Goal: Task Accomplishment & Management: Complete application form

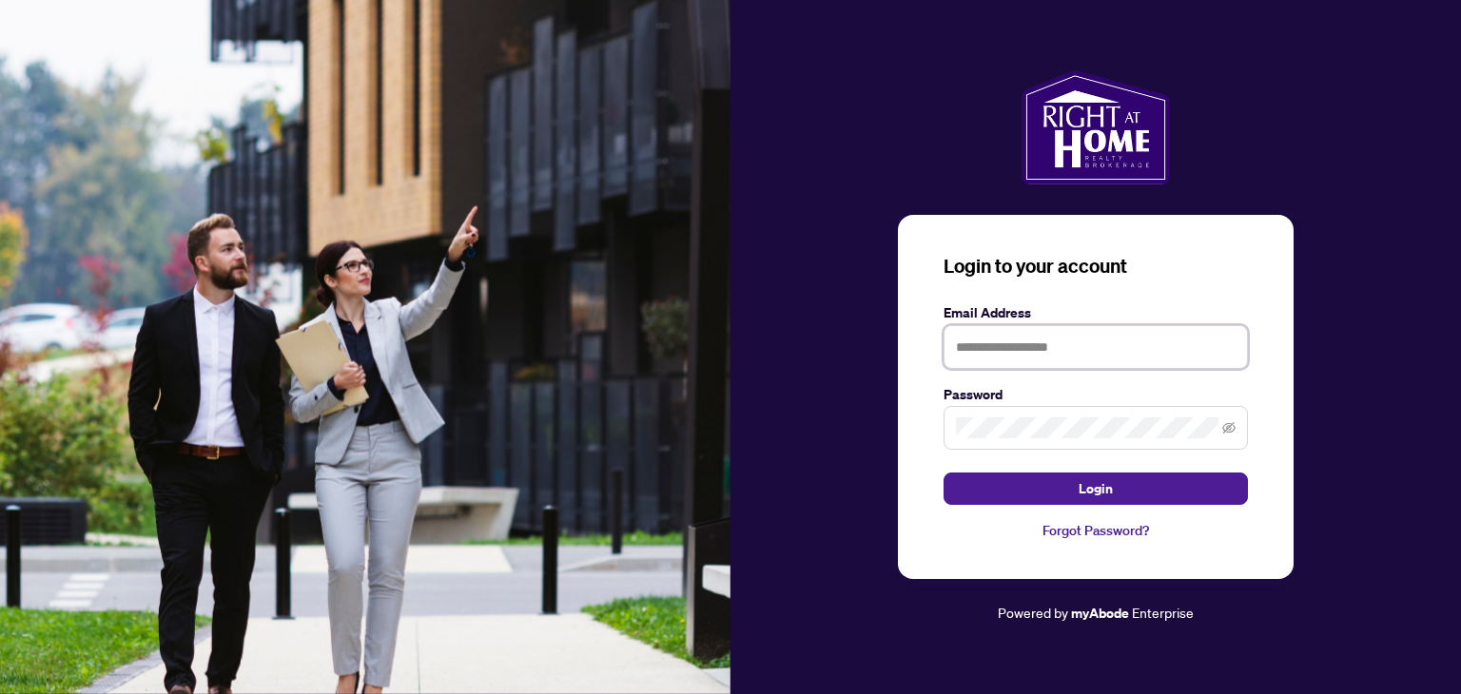
click at [1029, 344] on input "text" at bounding box center [1096, 347] width 304 height 44
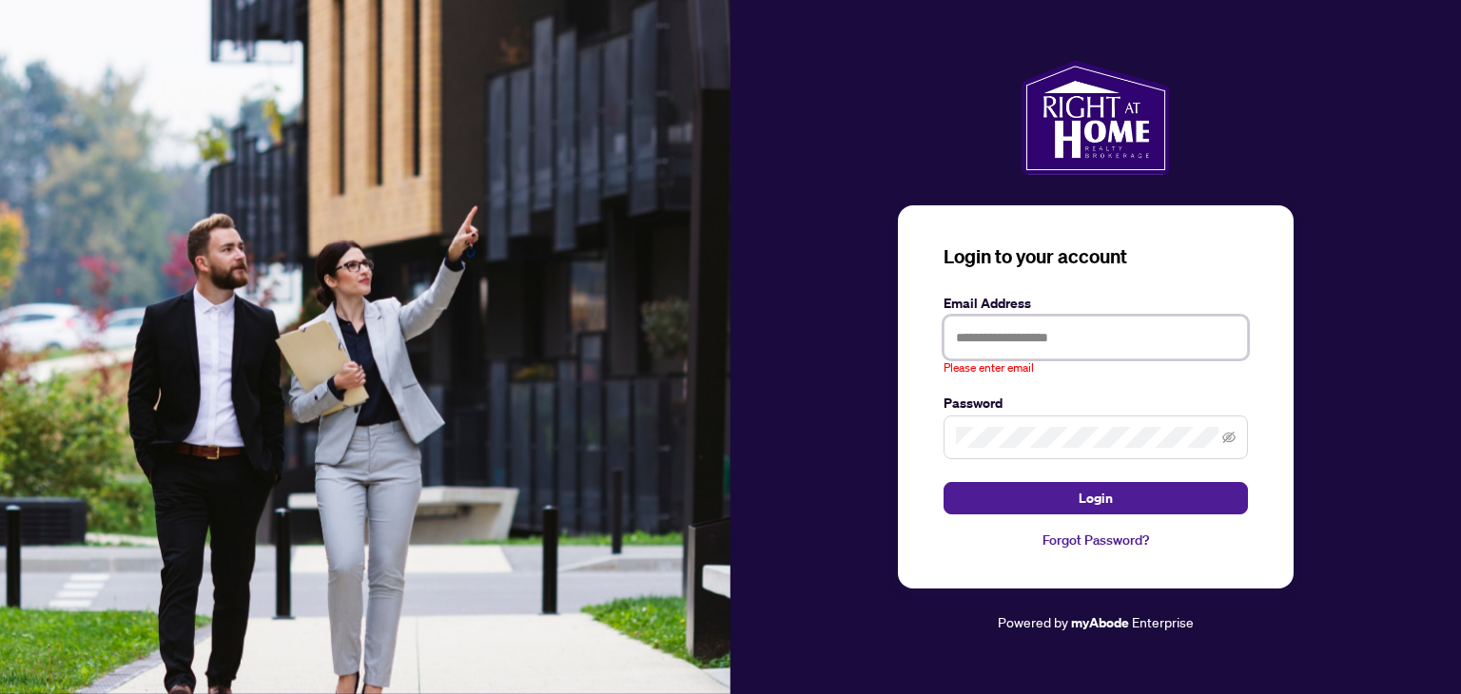
type input "**********"
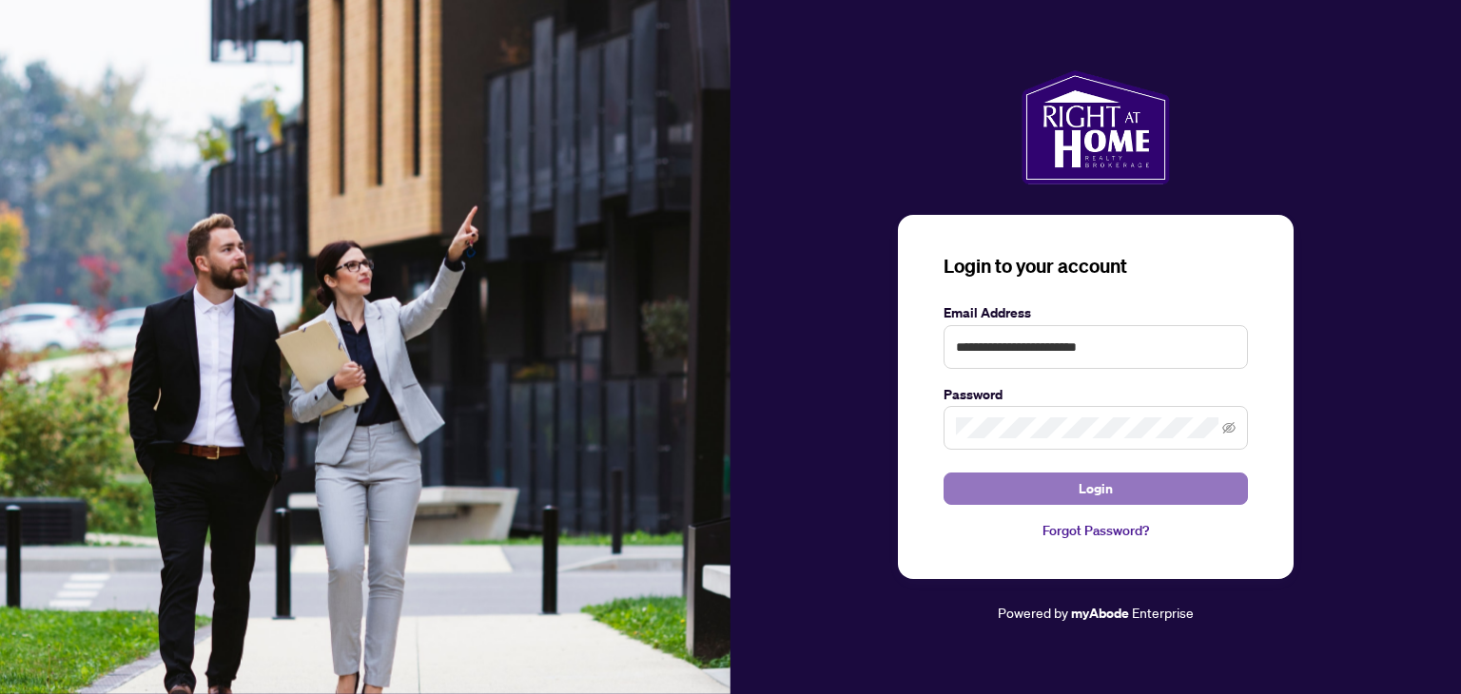
click at [1046, 497] on button "Login" at bounding box center [1096, 489] width 304 height 32
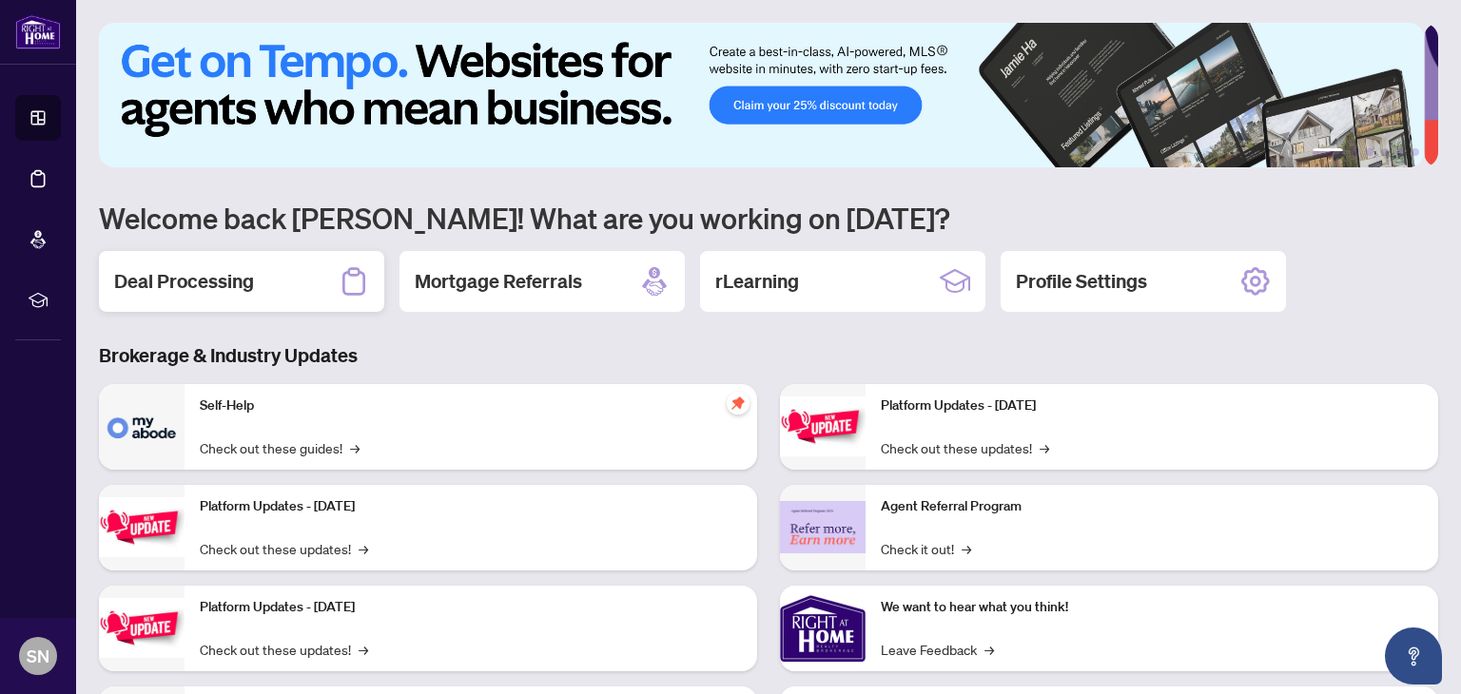
click at [231, 282] on h2 "Deal Processing" at bounding box center [184, 281] width 140 height 27
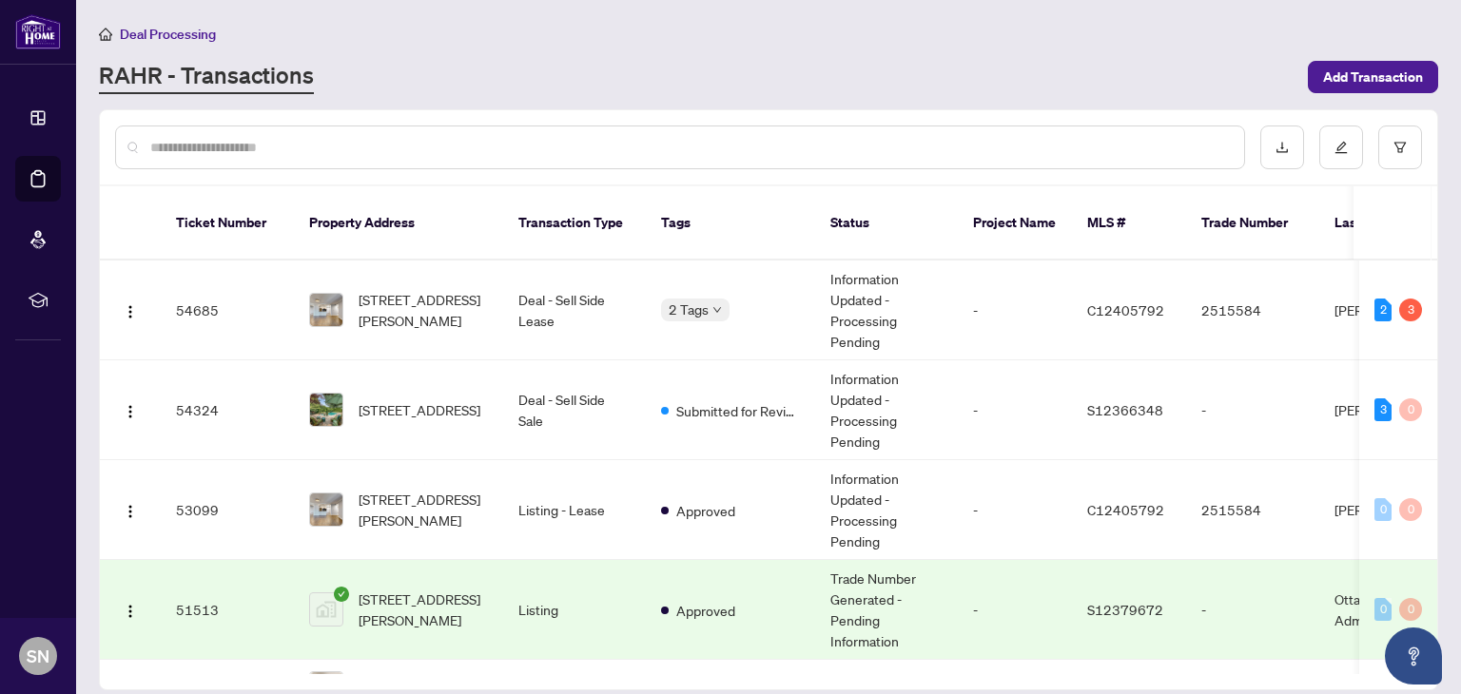
click at [301, 147] on input "text" at bounding box center [689, 147] width 1079 height 21
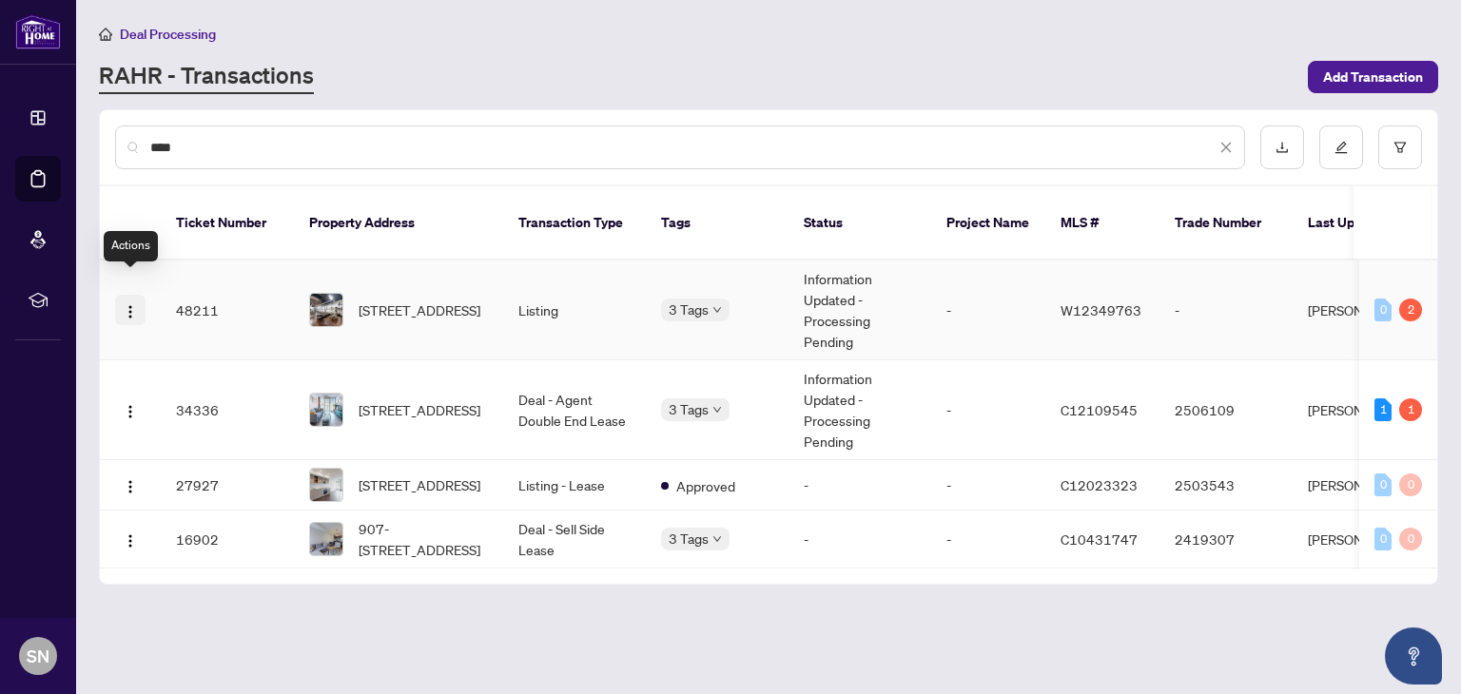
type input "****"
click at [127, 304] on img "button" at bounding box center [130, 311] width 15 height 15
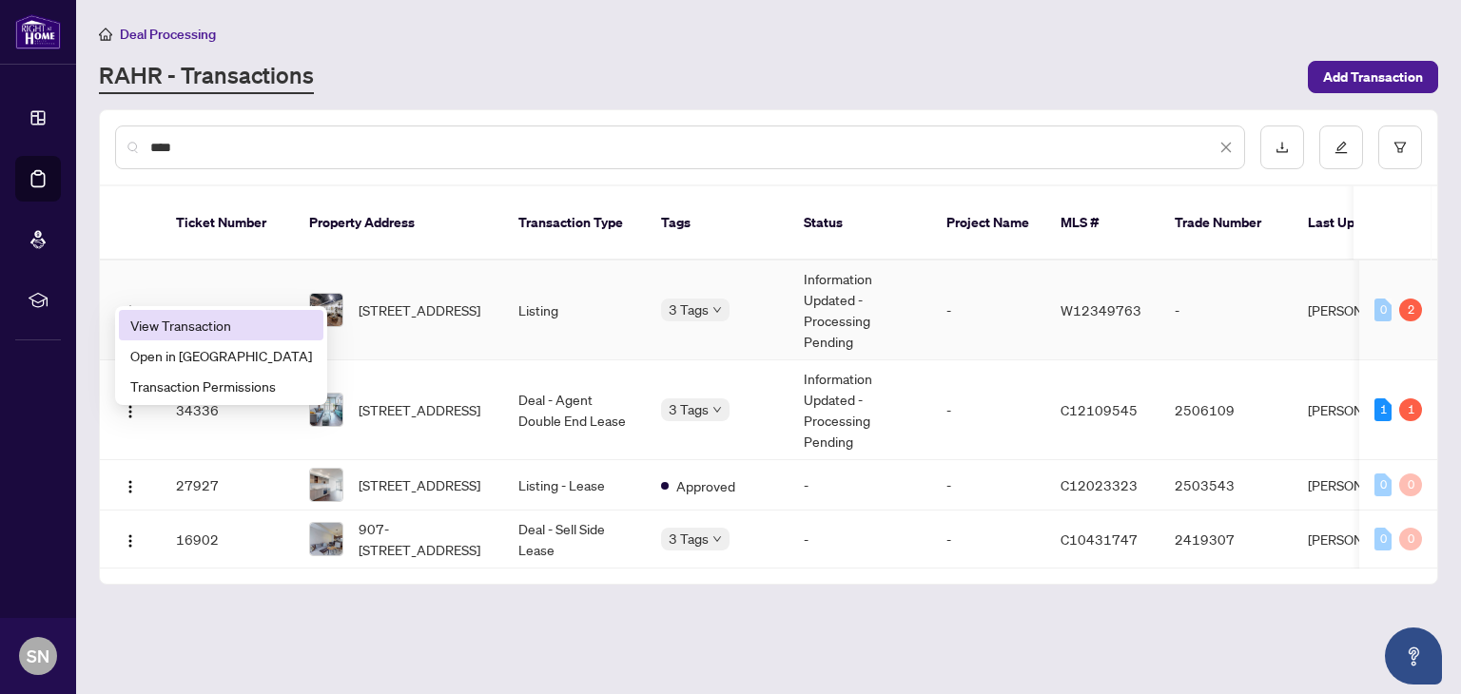
click at [182, 328] on span "View Transaction" at bounding box center [221, 325] width 182 height 21
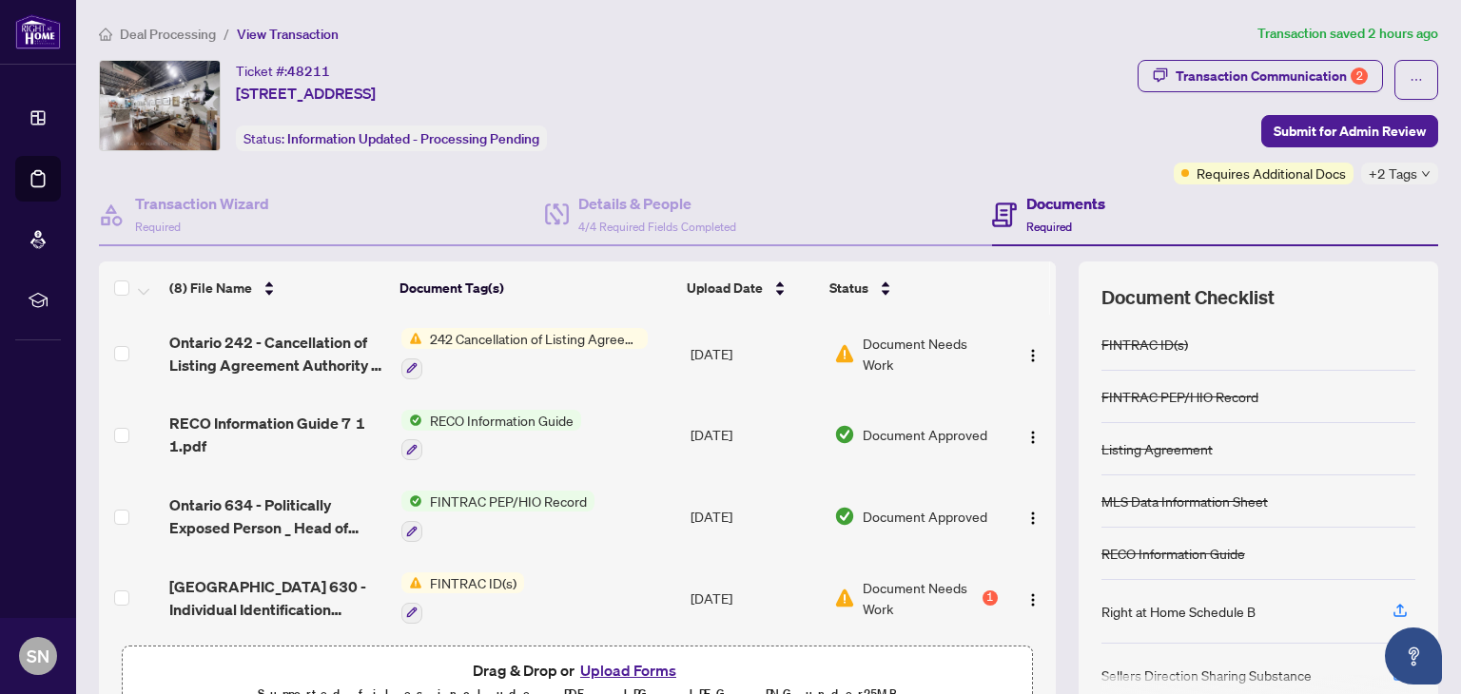
scroll to position [107, 0]
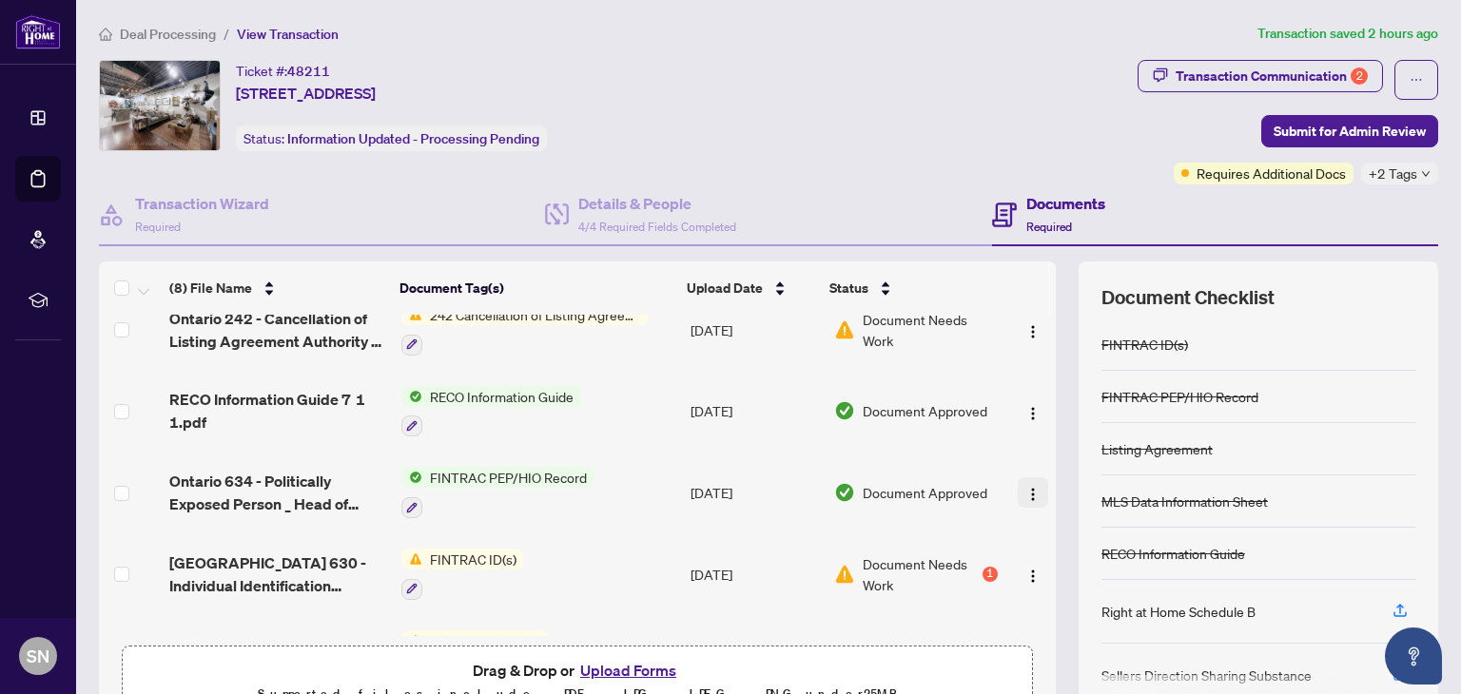
click at [1025, 489] on img "button" at bounding box center [1032, 494] width 15 height 15
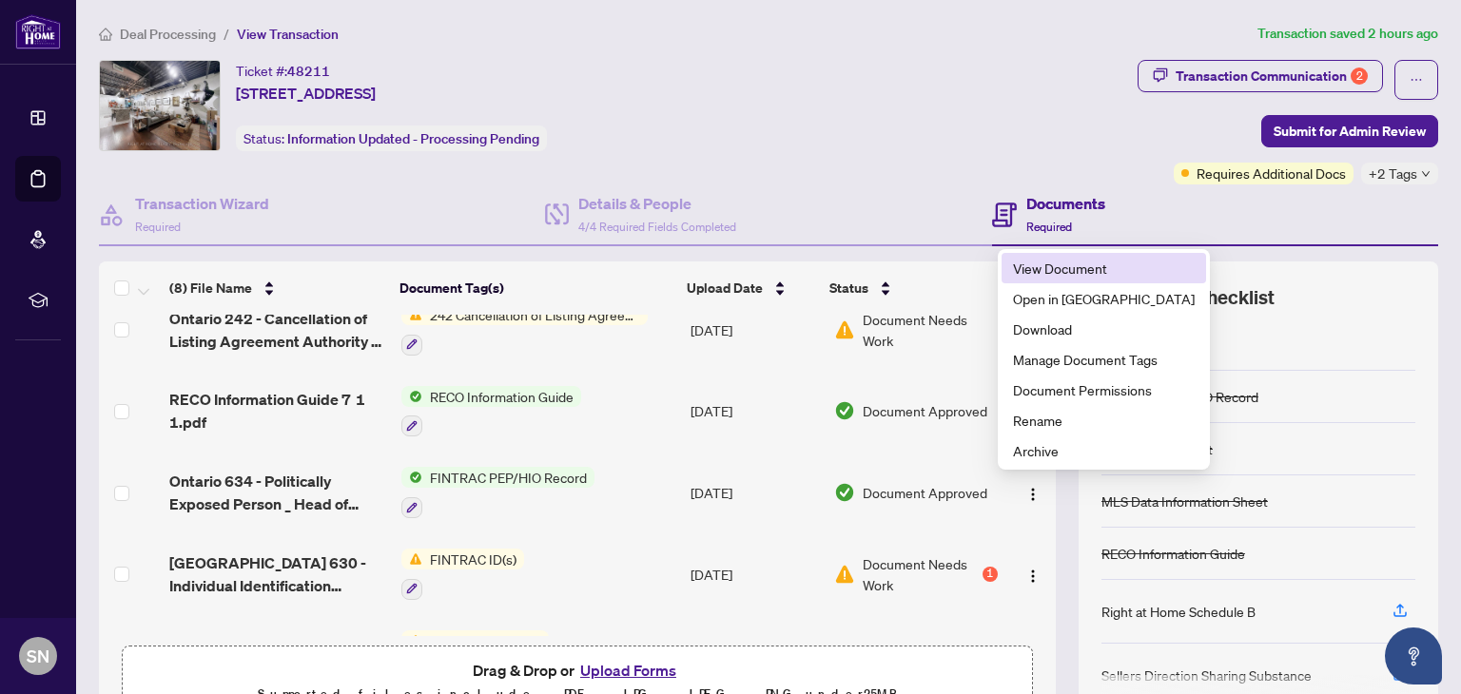
click at [1022, 277] on span "View Document" at bounding box center [1104, 268] width 182 height 21
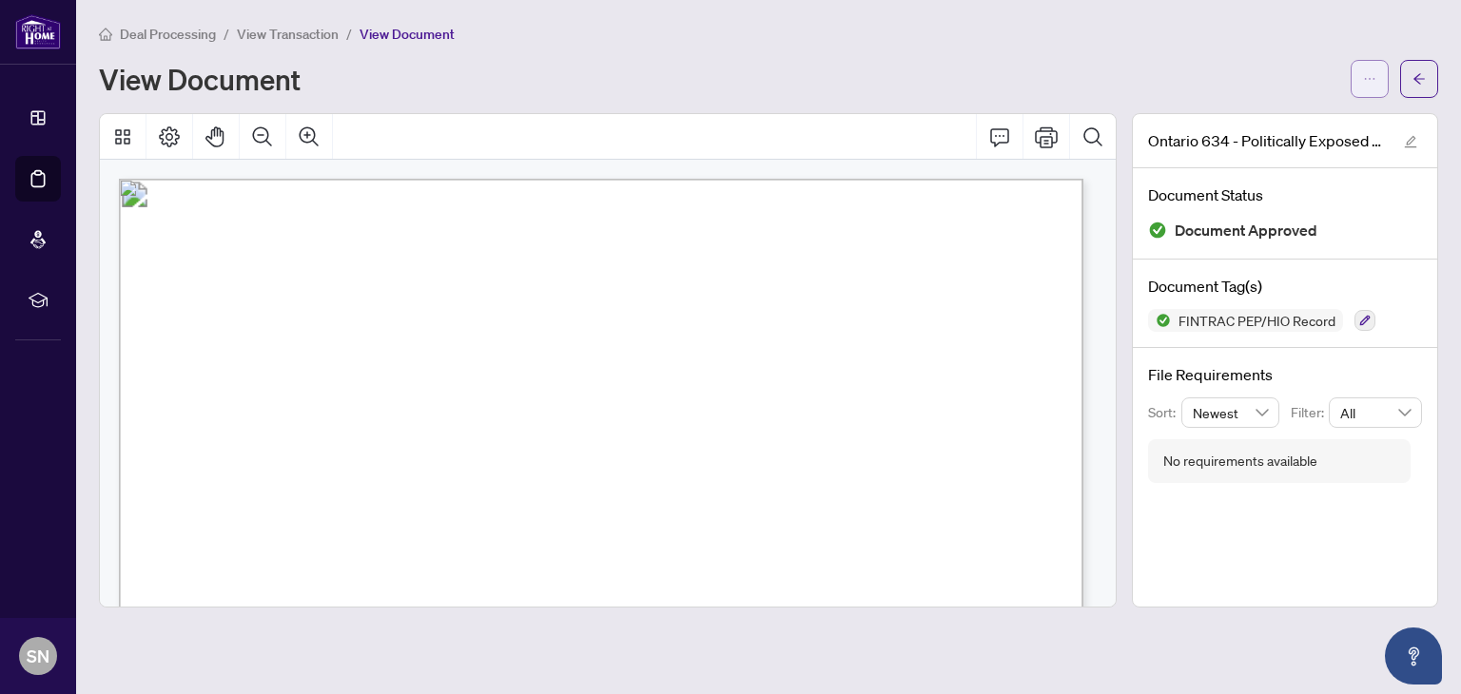
click at [1363, 88] on span "button" at bounding box center [1369, 79] width 13 height 30
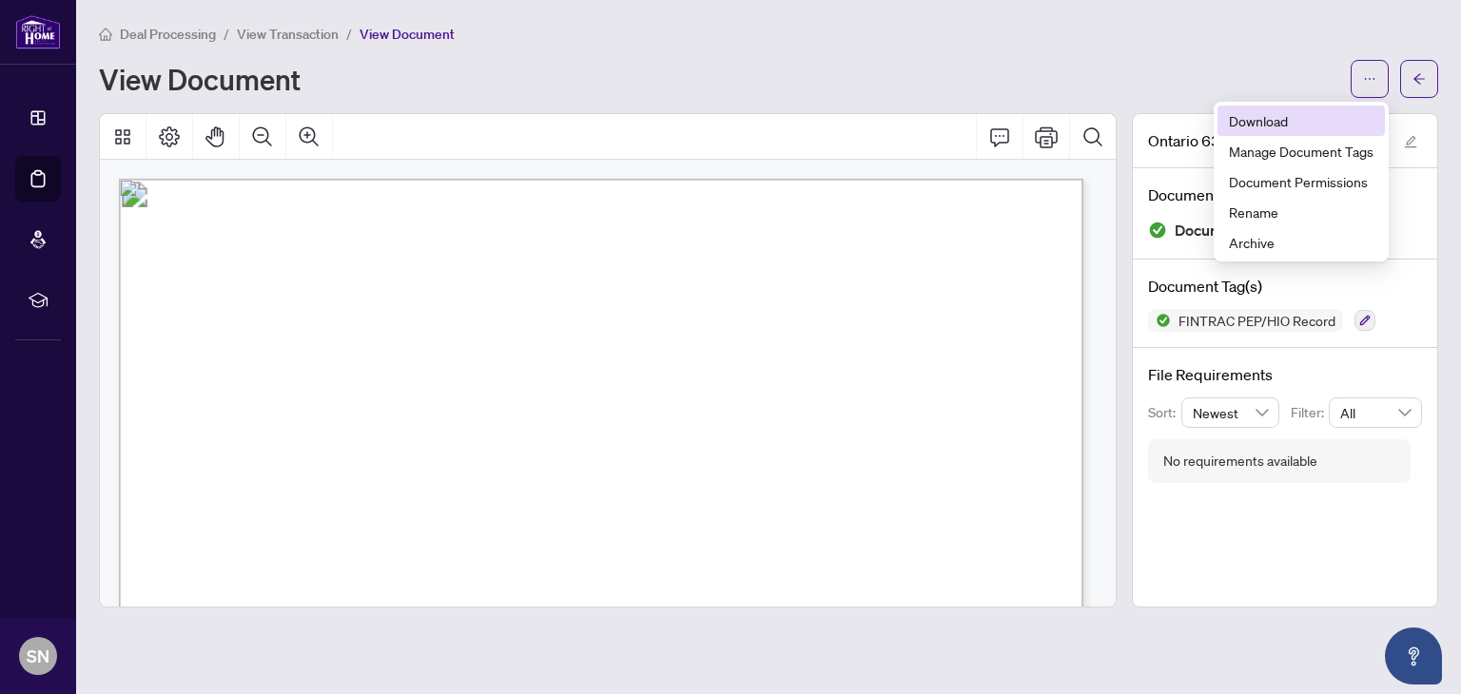
click at [1300, 129] on span "Download" at bounding box center [1301, 120] width 145 height 21
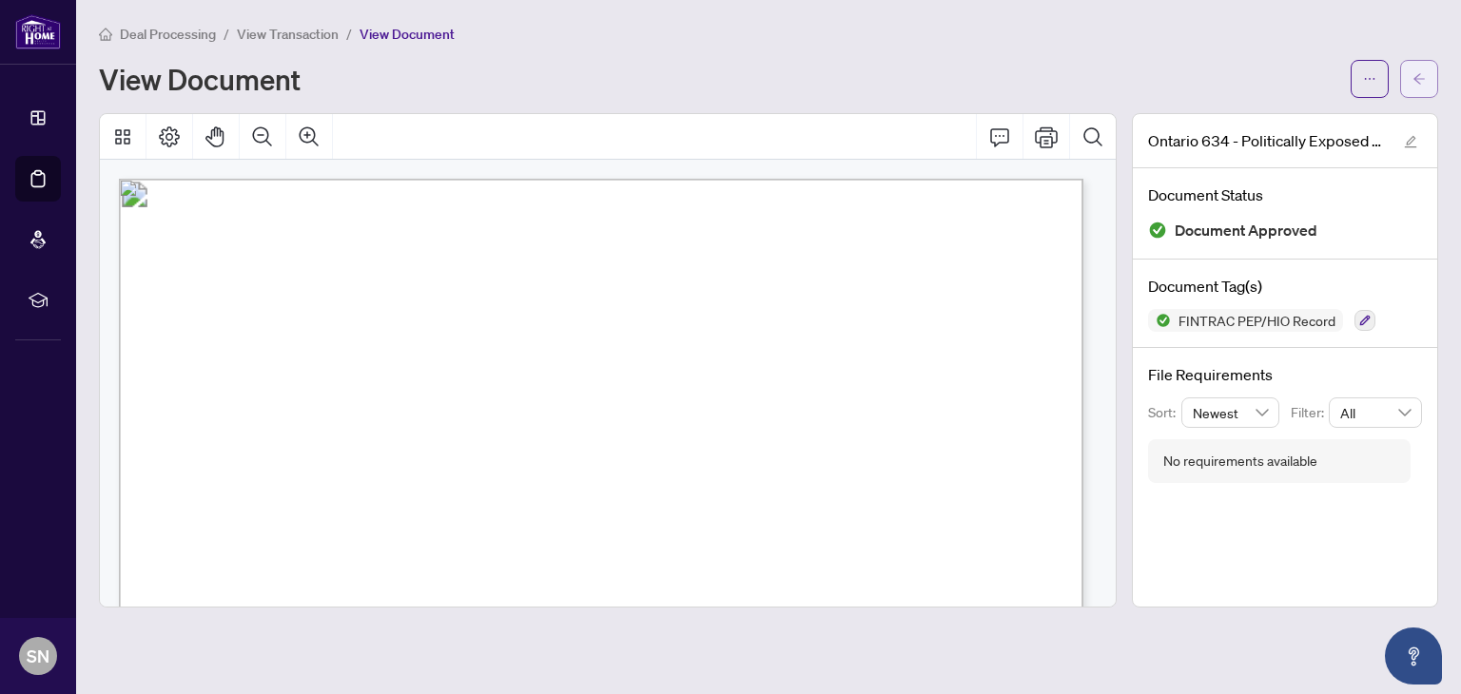
click at [1422, 77] on icon "arrow-left" at bounding box center [1419, 78] width 13 height 13
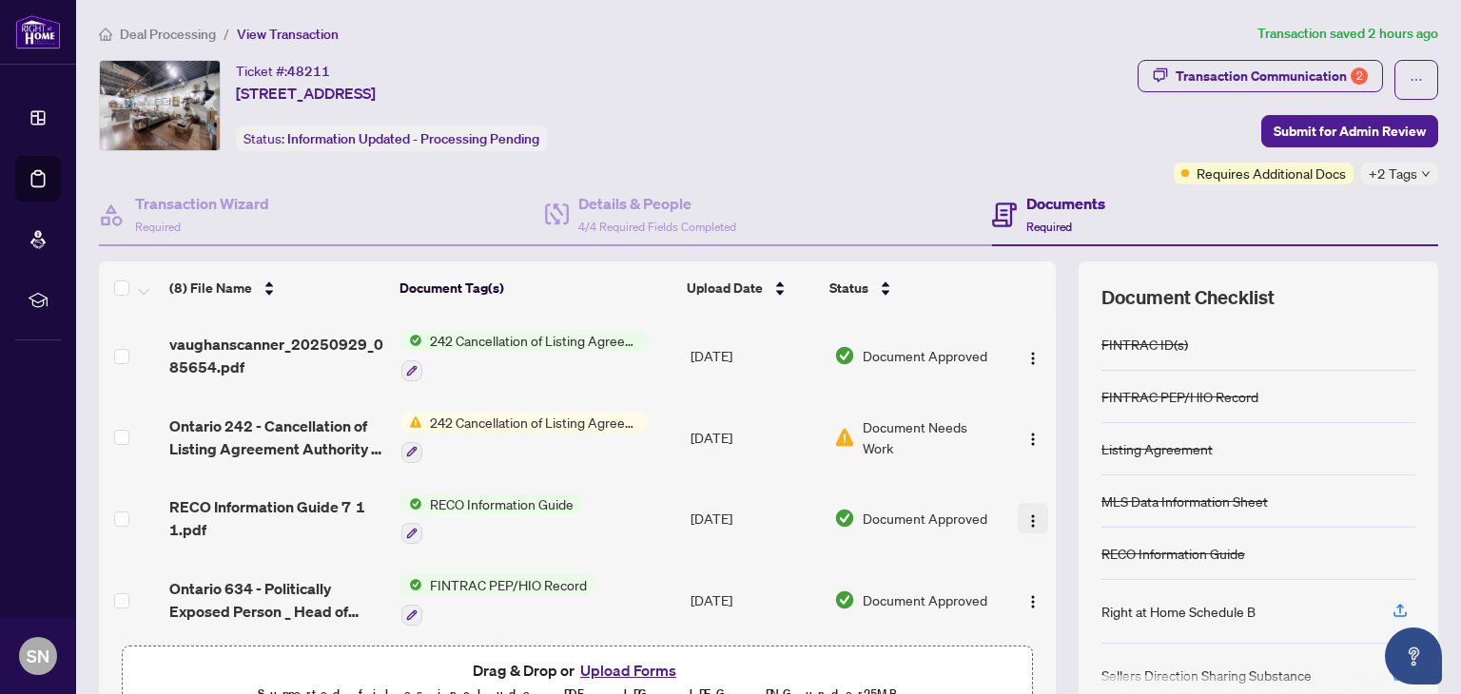
click at [1025, 514] on img "button" at bounding box center [1032, 521] width 15 height 15
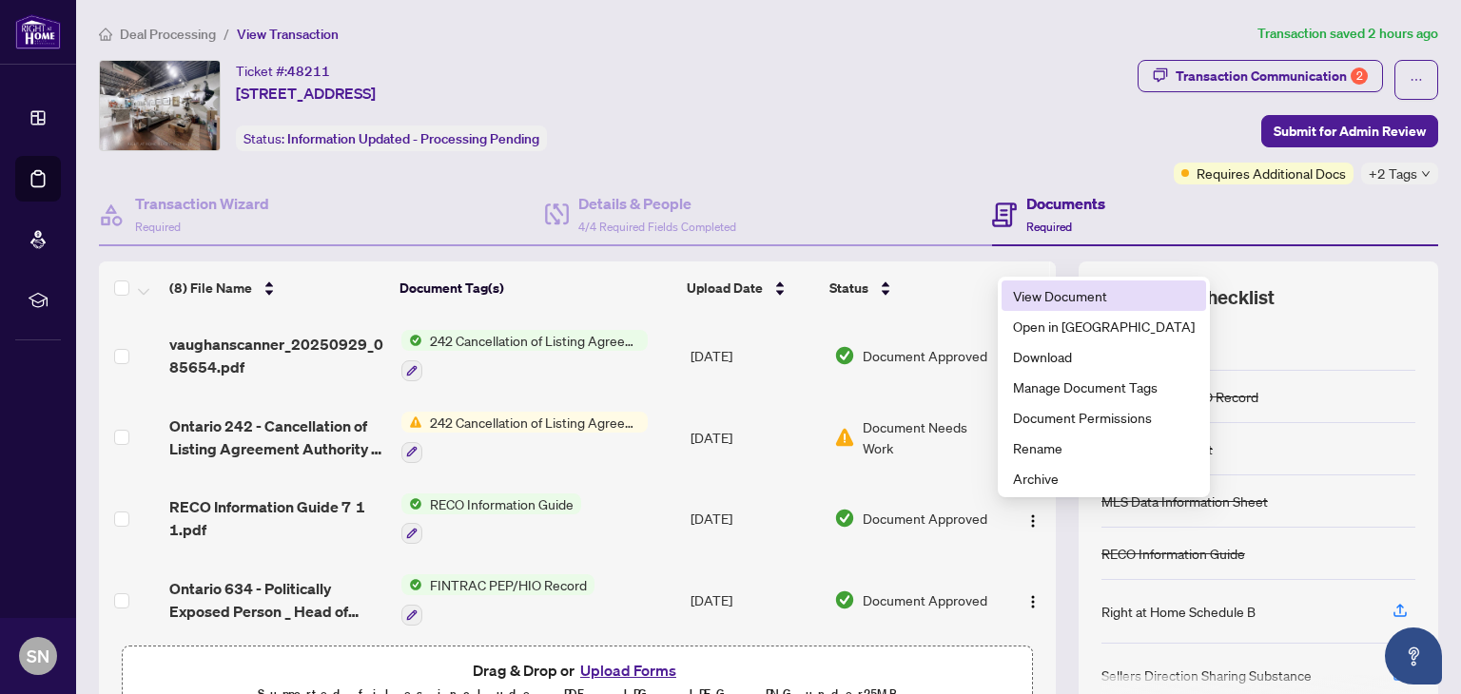
click at [1037, 302] on span "View Document" at bounding box center [1104, 295] width 182 height 21
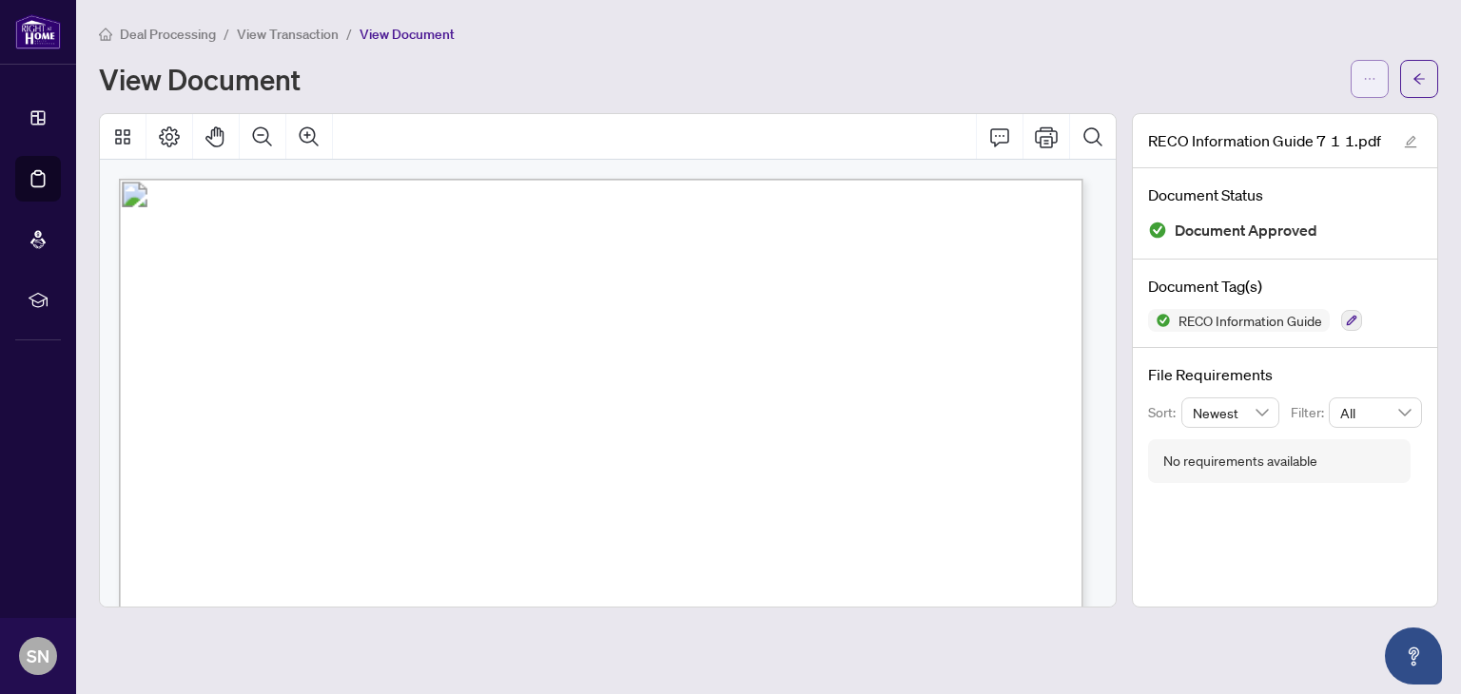
click at [1370, 90] on span "button" at bounding box center [1369, 79] width 13 height 30
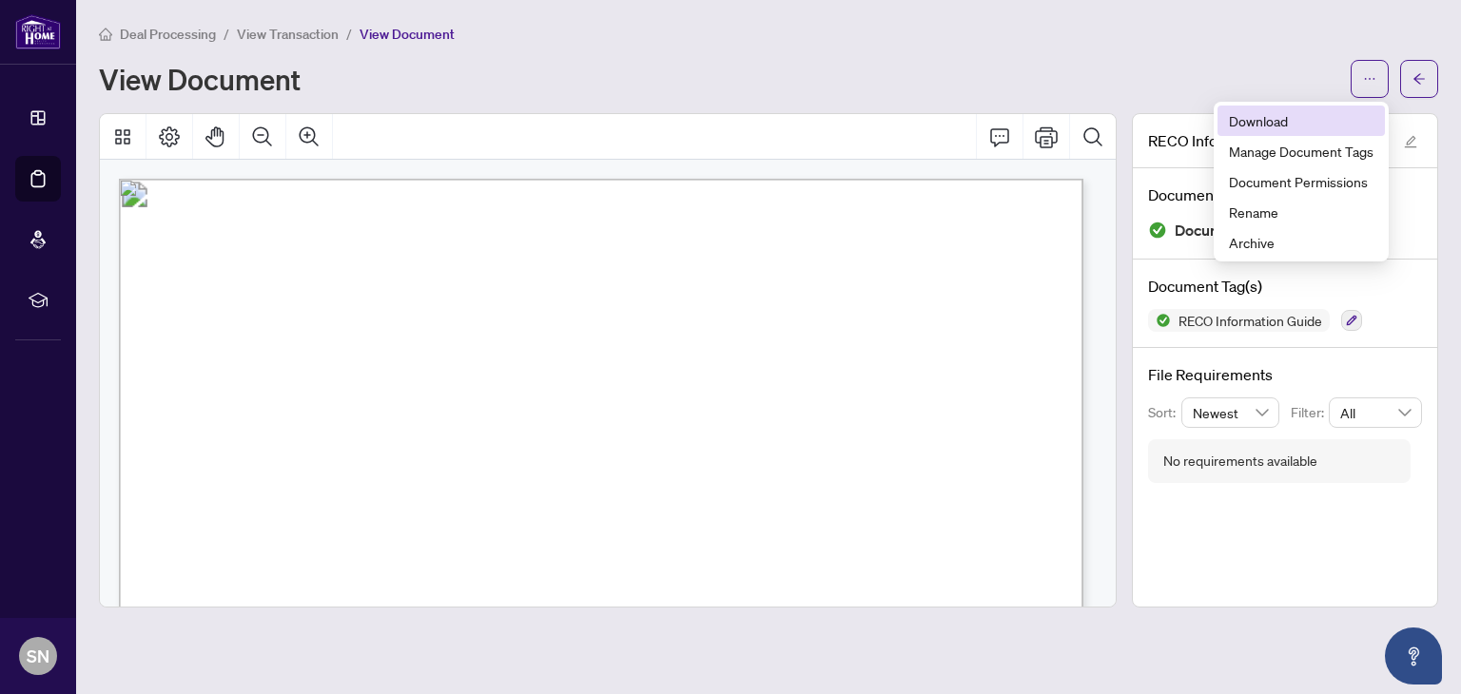
click at [1311, 119] on span "Download" at bounding box center [1301, 120] width 145 height 21
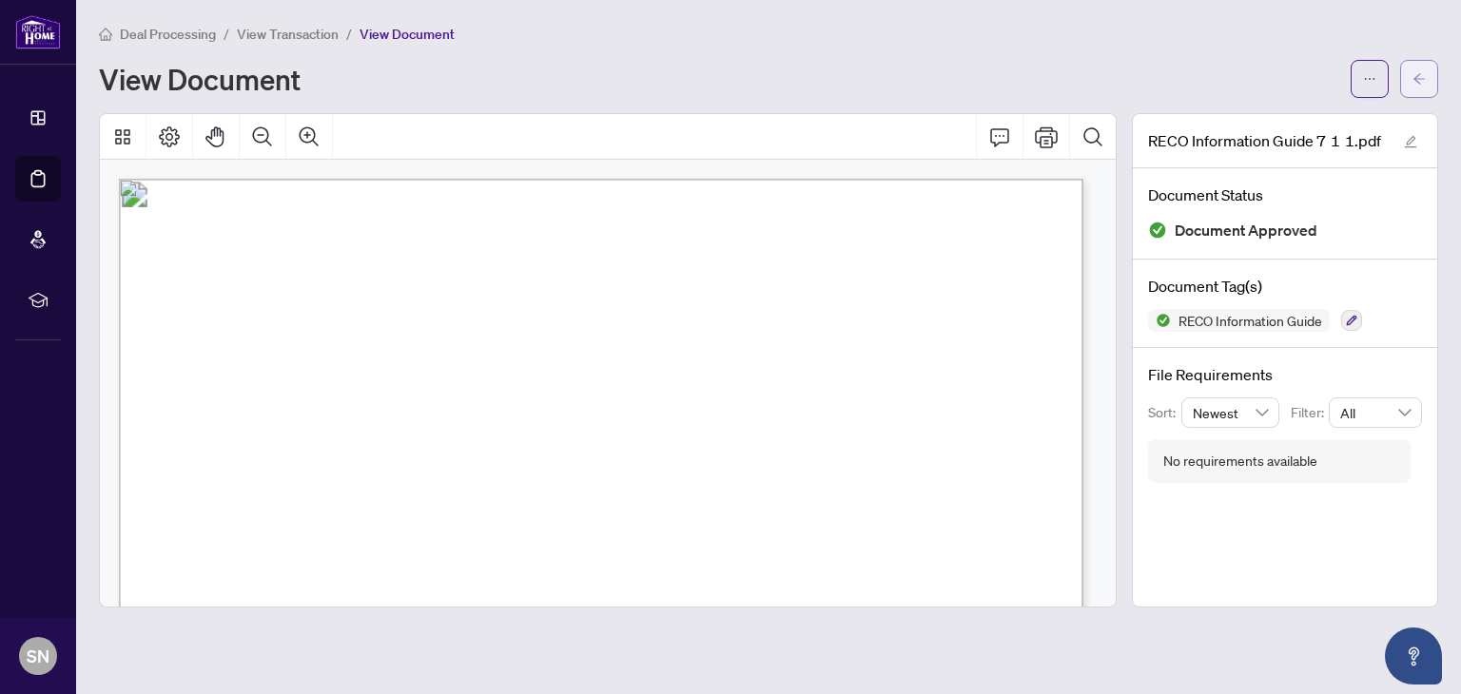
click at [1429, 68] on button "button" at bounding box center [1419, 79] width 38 height 38
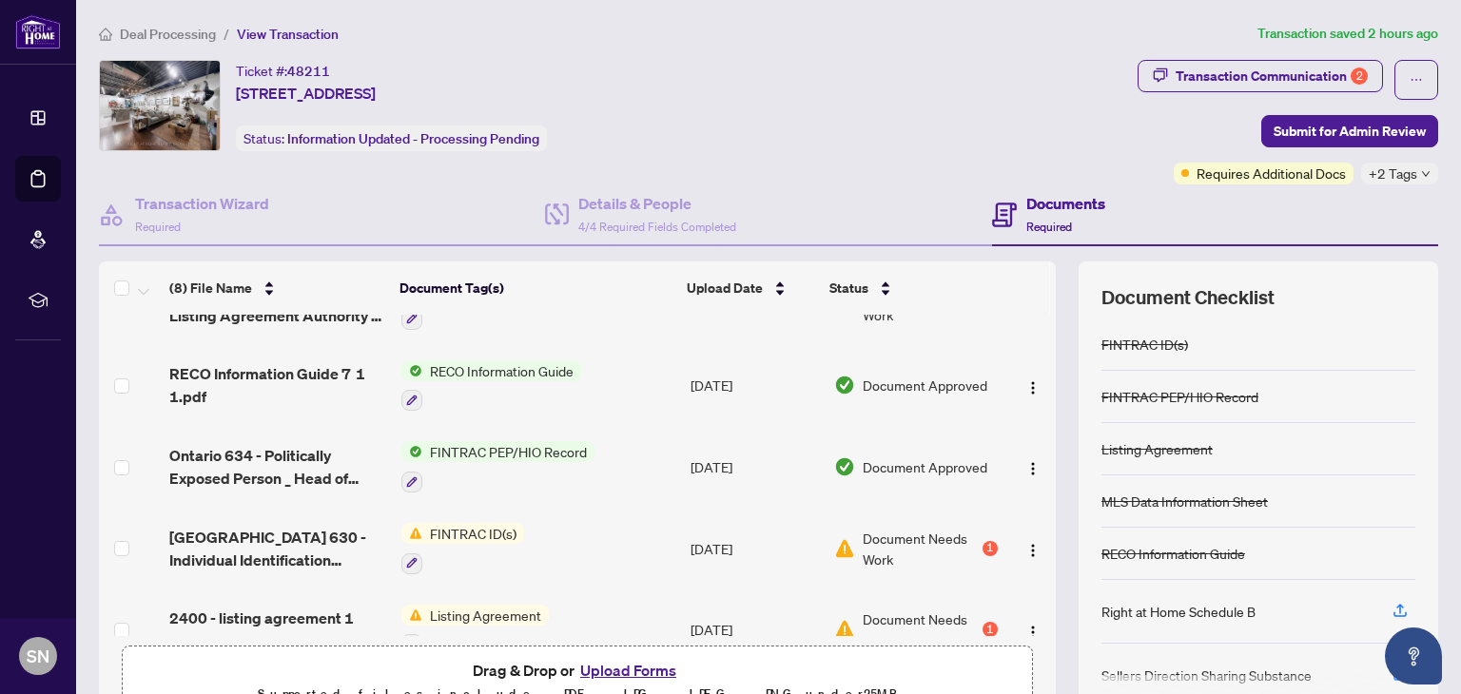
scroll to position [179, 0]
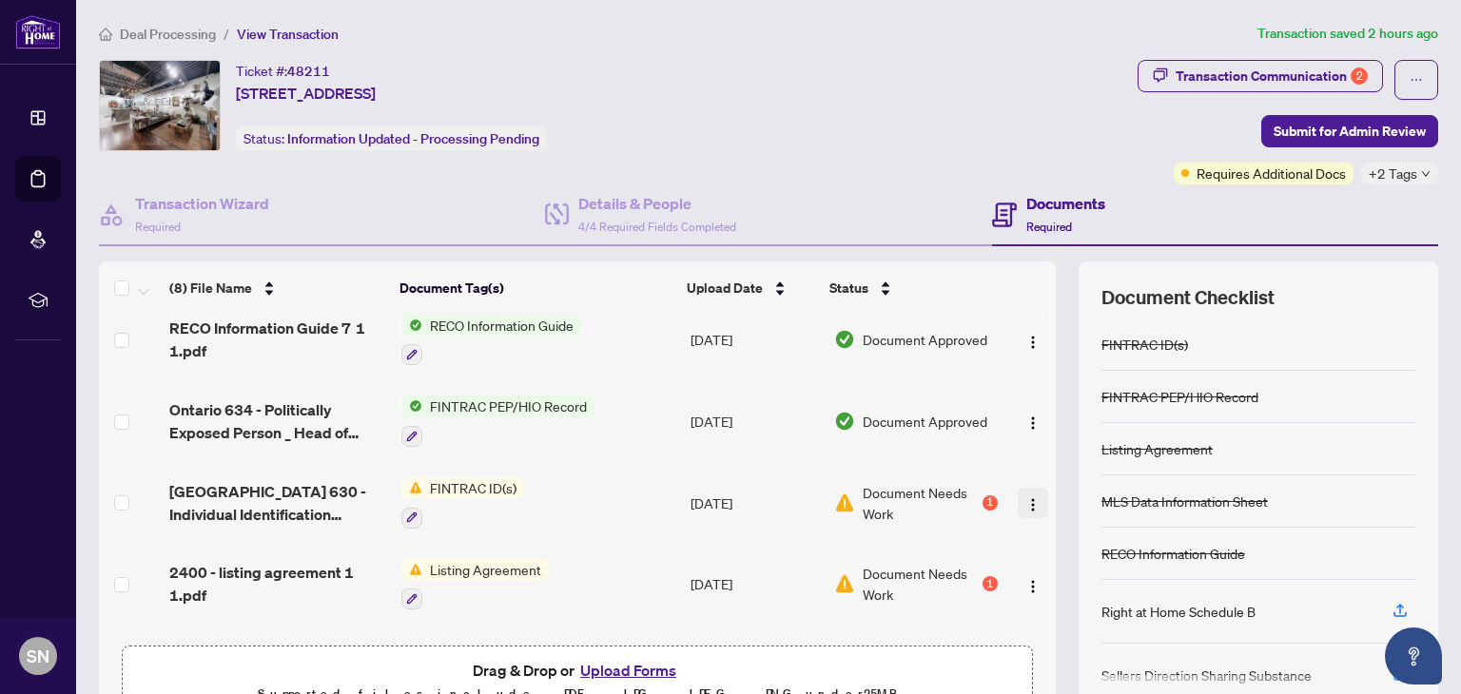
click at [1025, 507] on img "button" at bounding box center [1032, 505] width 15 height 15
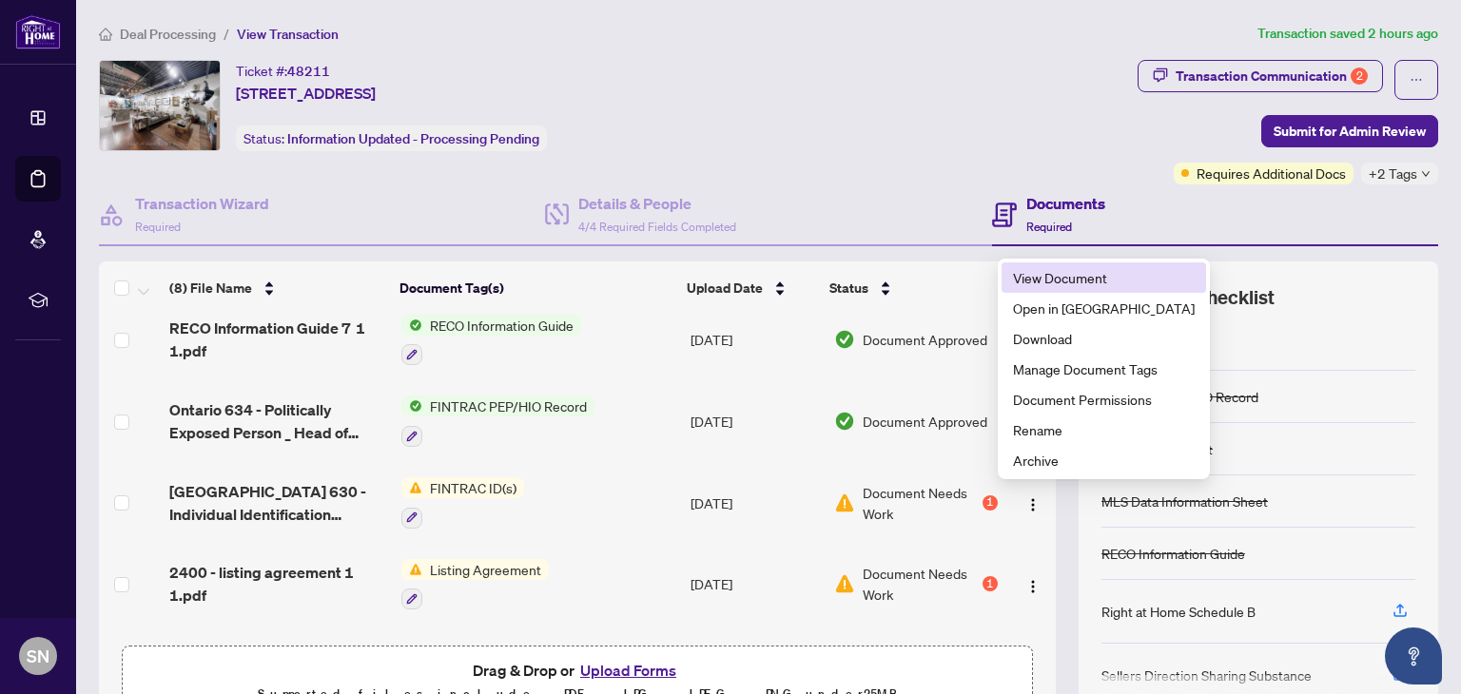
click at [1039, 279] on span "View Document" at bounding box center [1104, 277] width 182 height 21
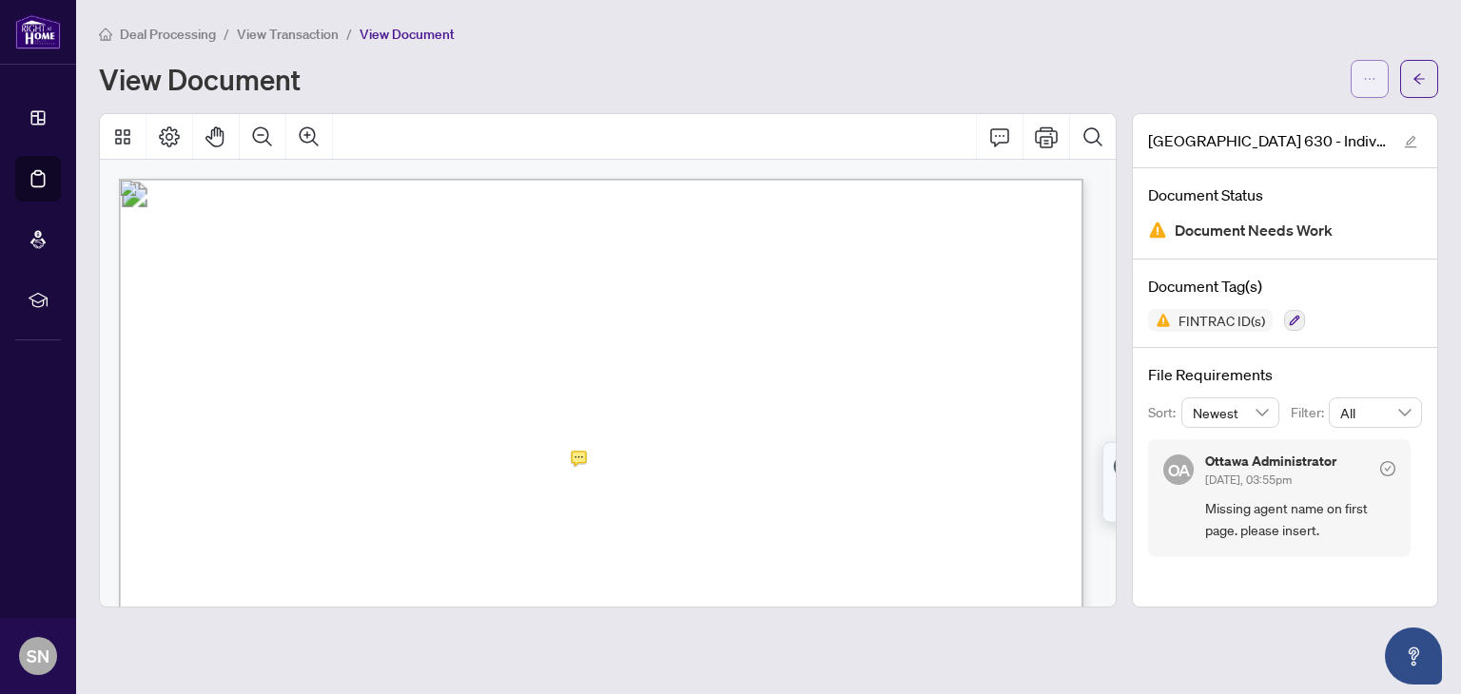
click at [1364, 85] on icon "ellipsis" at bounding box center [1369, 78] width 13 height 13
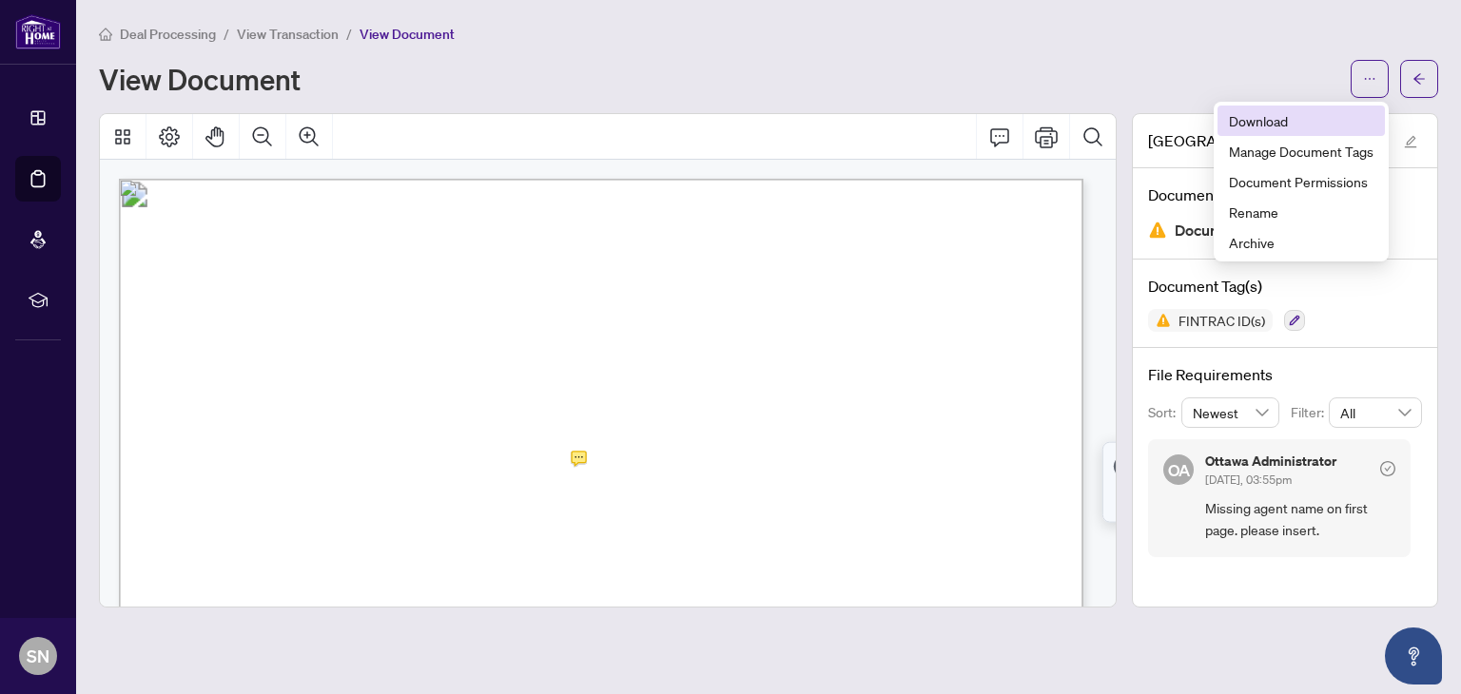
click at [1297, 121] on span "Download" at bounding box center [1301, 120] width 145 height 21
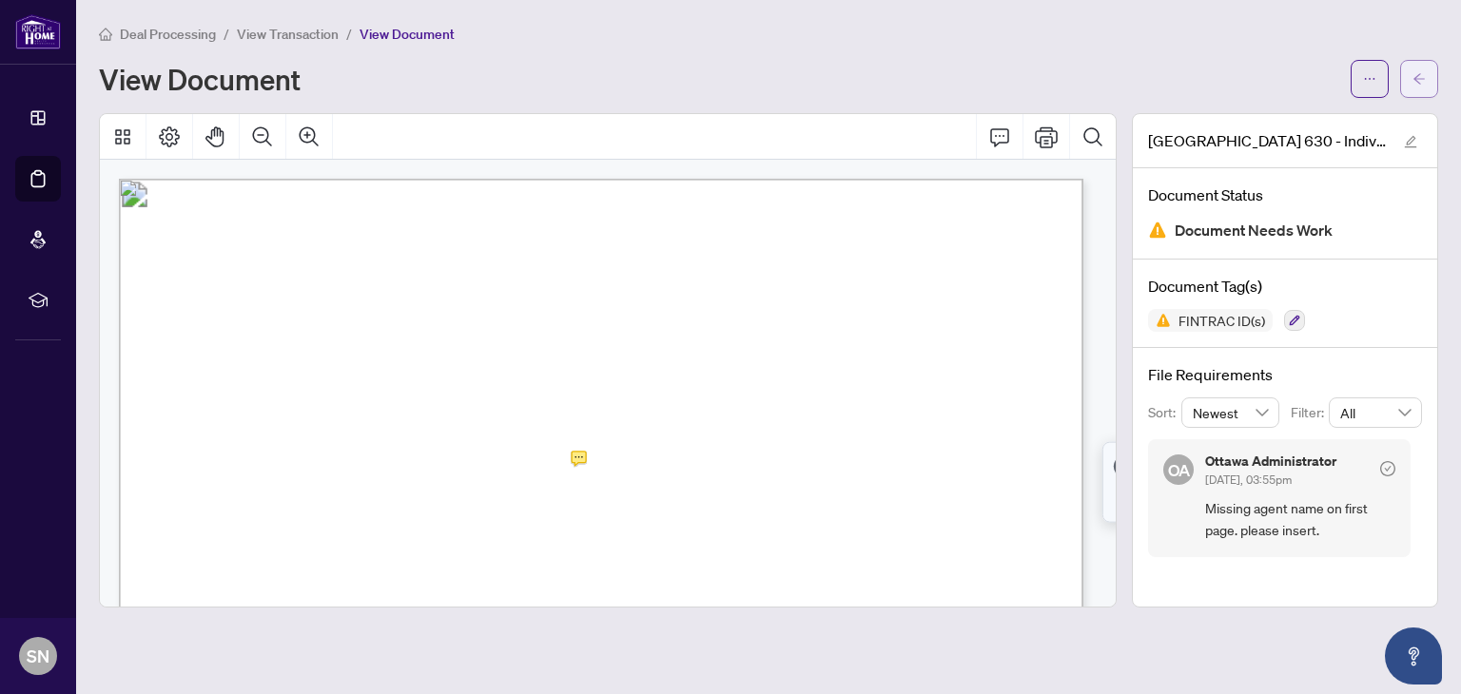
click at [1421, 85] on icon "arrow-left" at bounding box center [1419, 78] width 13 height 13
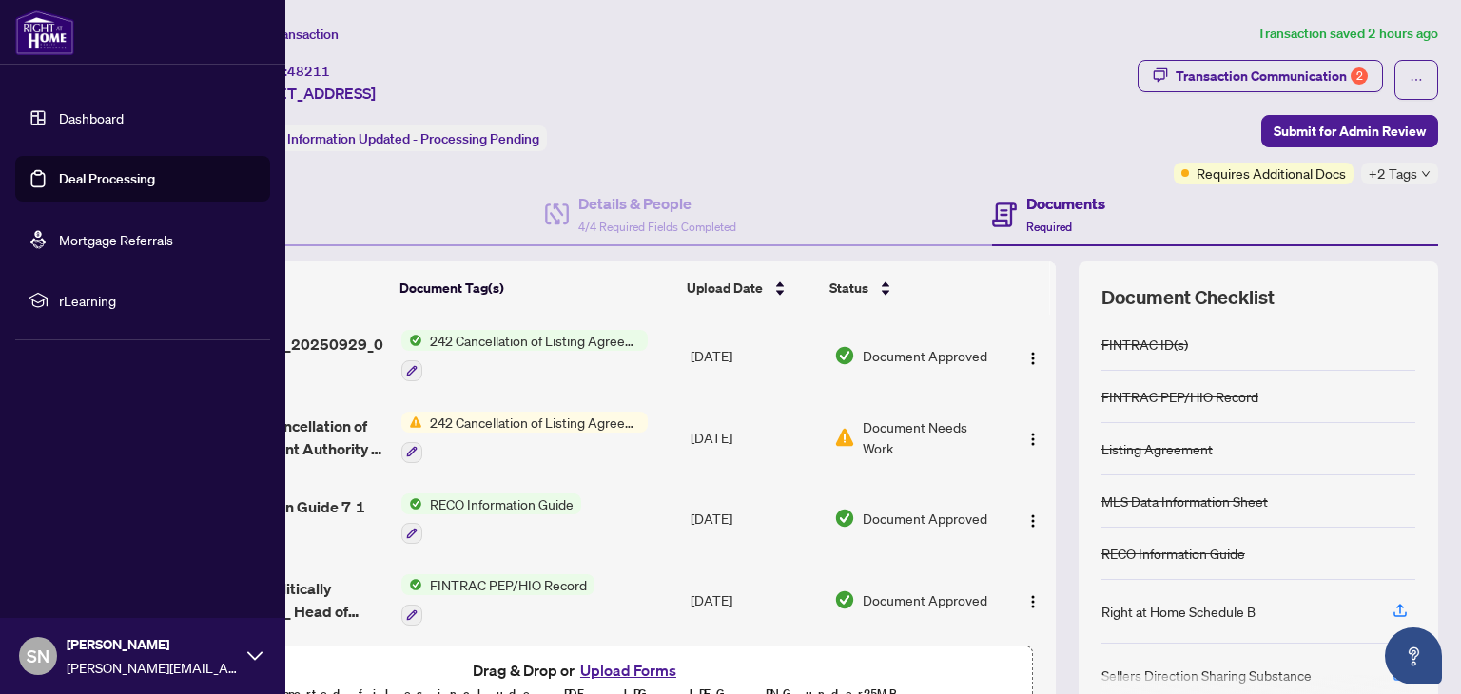
click at [59, 127] on link "Dashboard" at bounding box center [91, 117] width 65 height 17
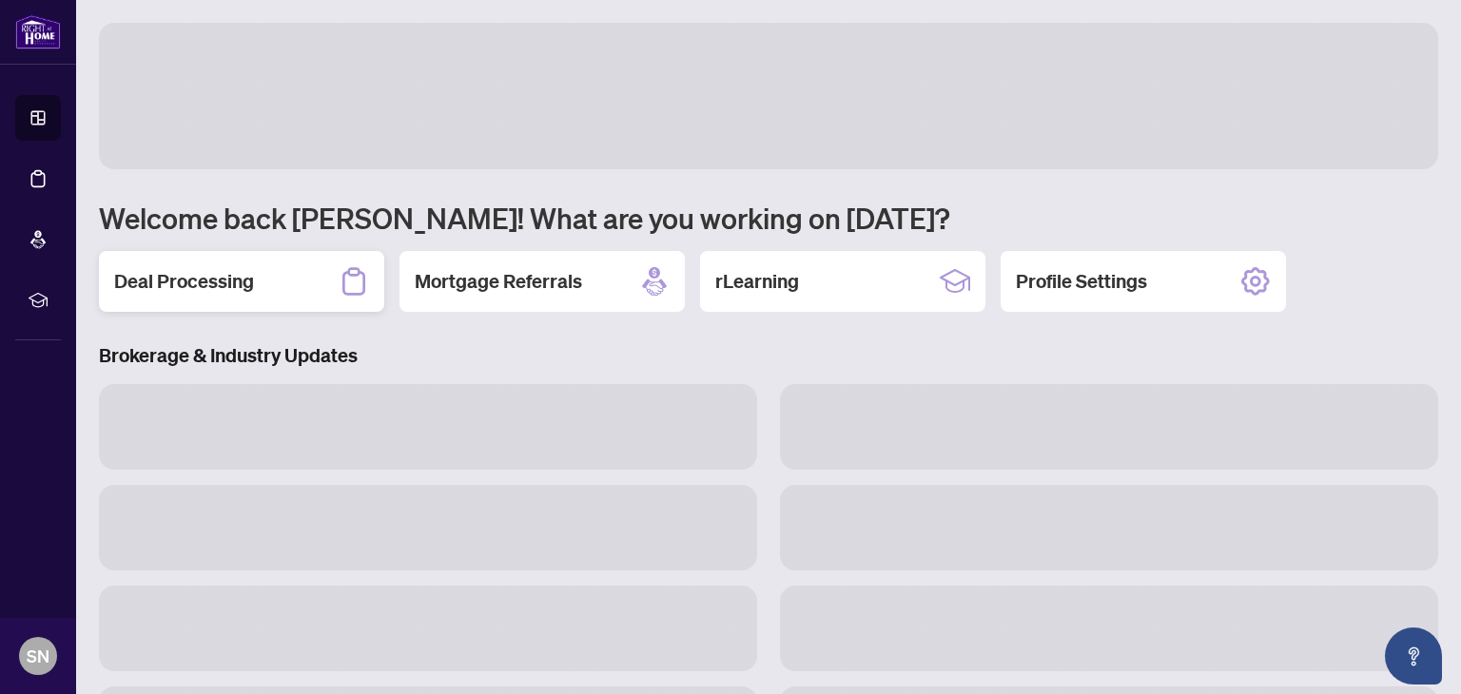
click at [193, 289] on h2 "Deal Processing" at bounding box center [184, 281] width 140 height 27
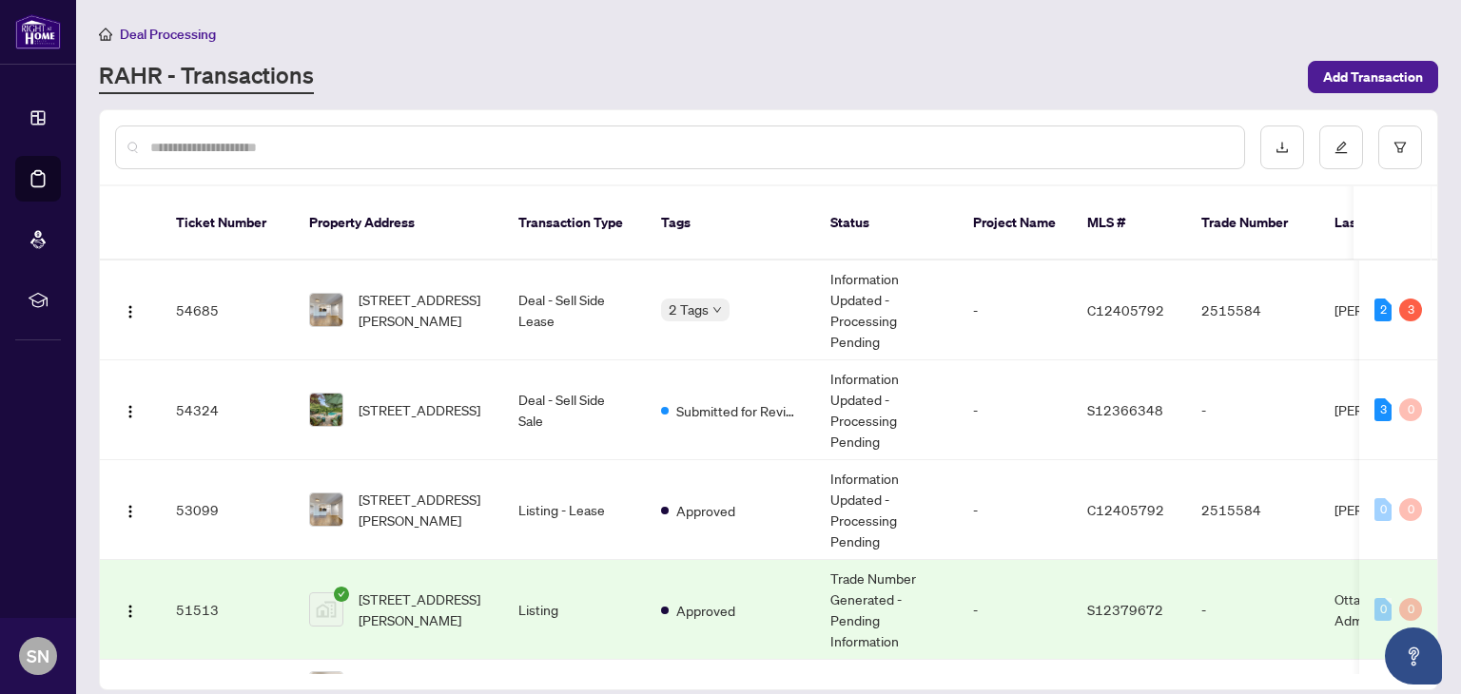
click at [1361, 43] on div "Deal Processing" at bounding box center [768, 34] width 1339 height 22
click at [1371, 76] on span "Add Transaction" at bounding box center [1373, 77] width 100 height 30
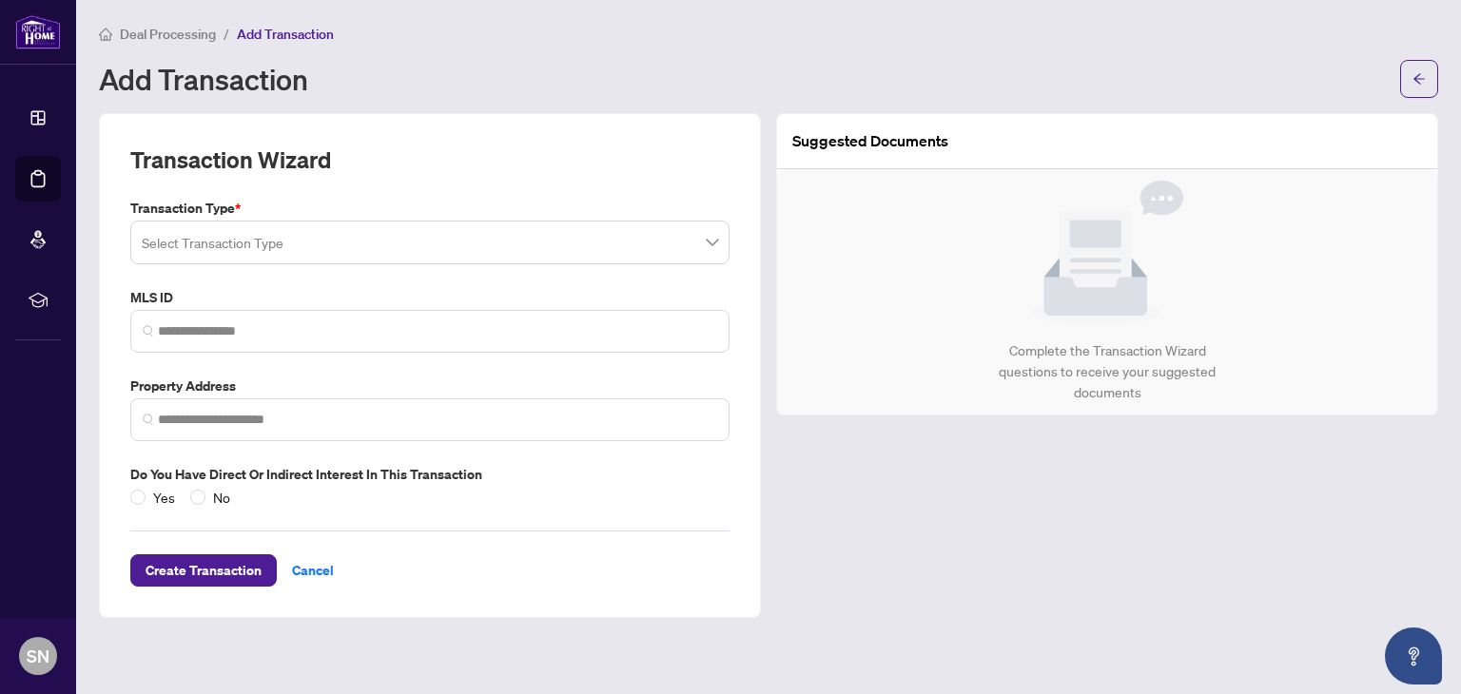
click at [249, 247] on input "search" at bounding box center [421, 245] width 559 height 42
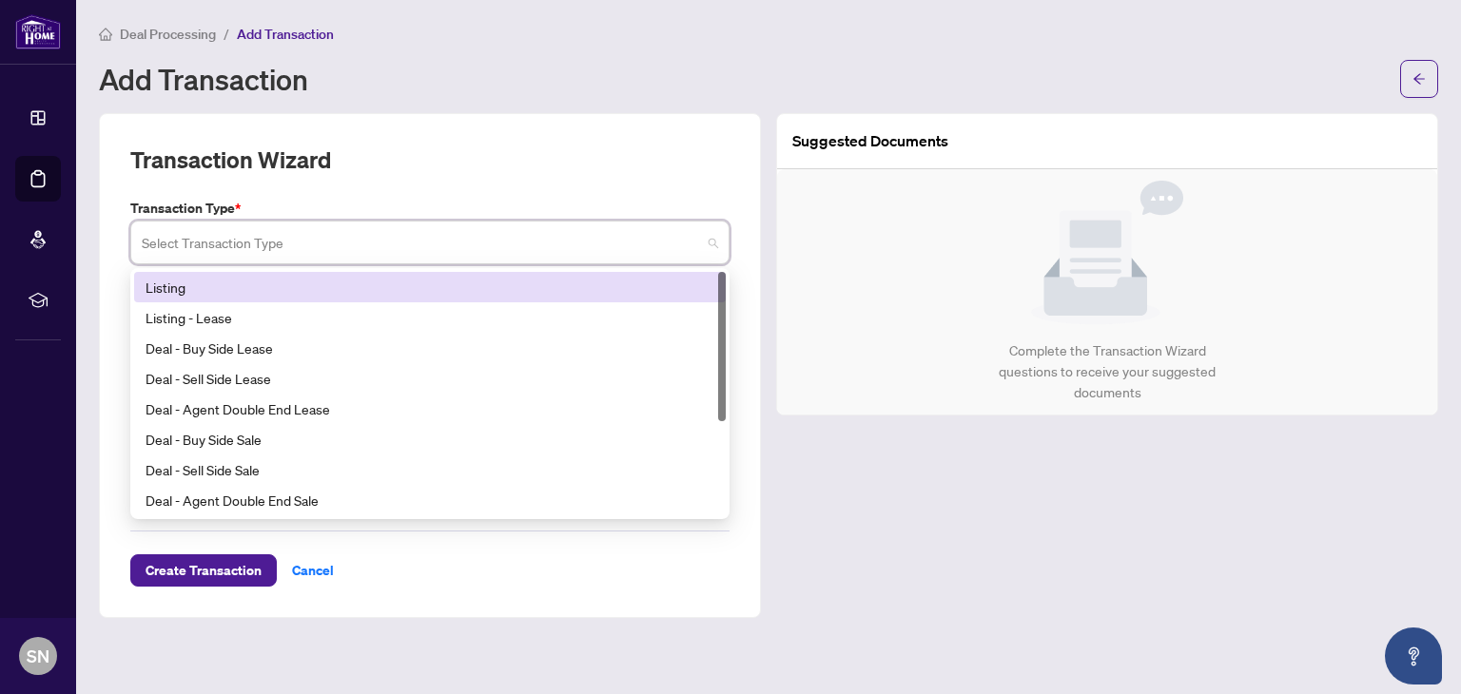
click at [224, 283] on div "Listing" at bounding box center [430, 287] width 569 height 21
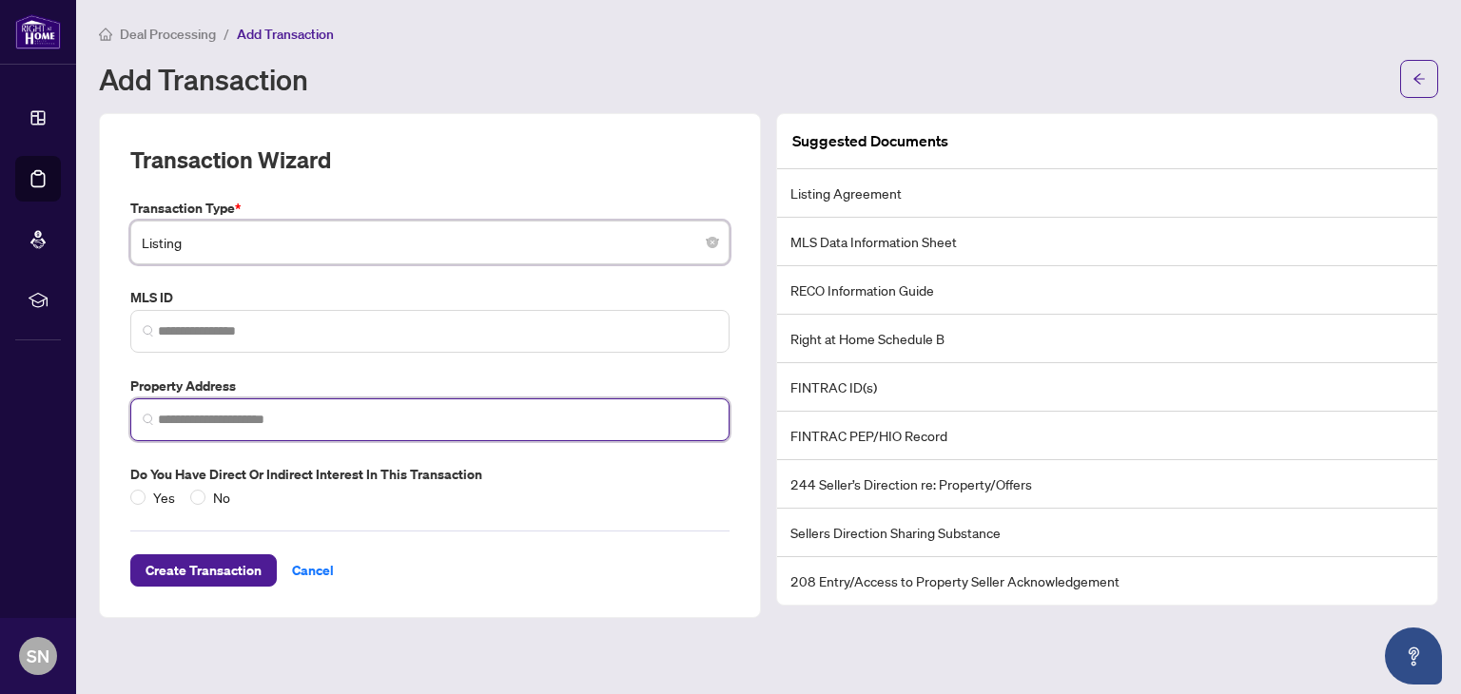
click at [200, 415] on input "search" at bounding box center [437, 420] width 559 height 20
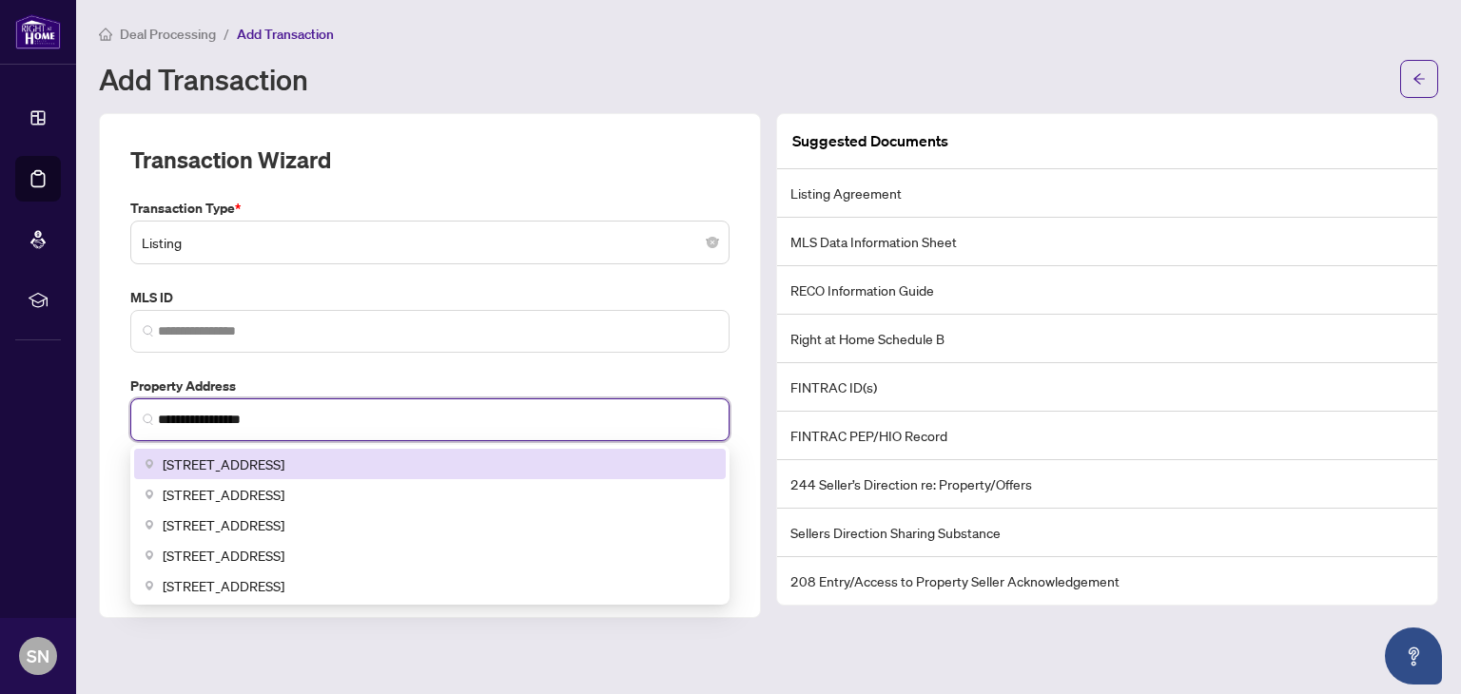
click at [166, 476] on div "[STREET_ADDRESS]" at bounding box center [430, 464] width 592 height 30
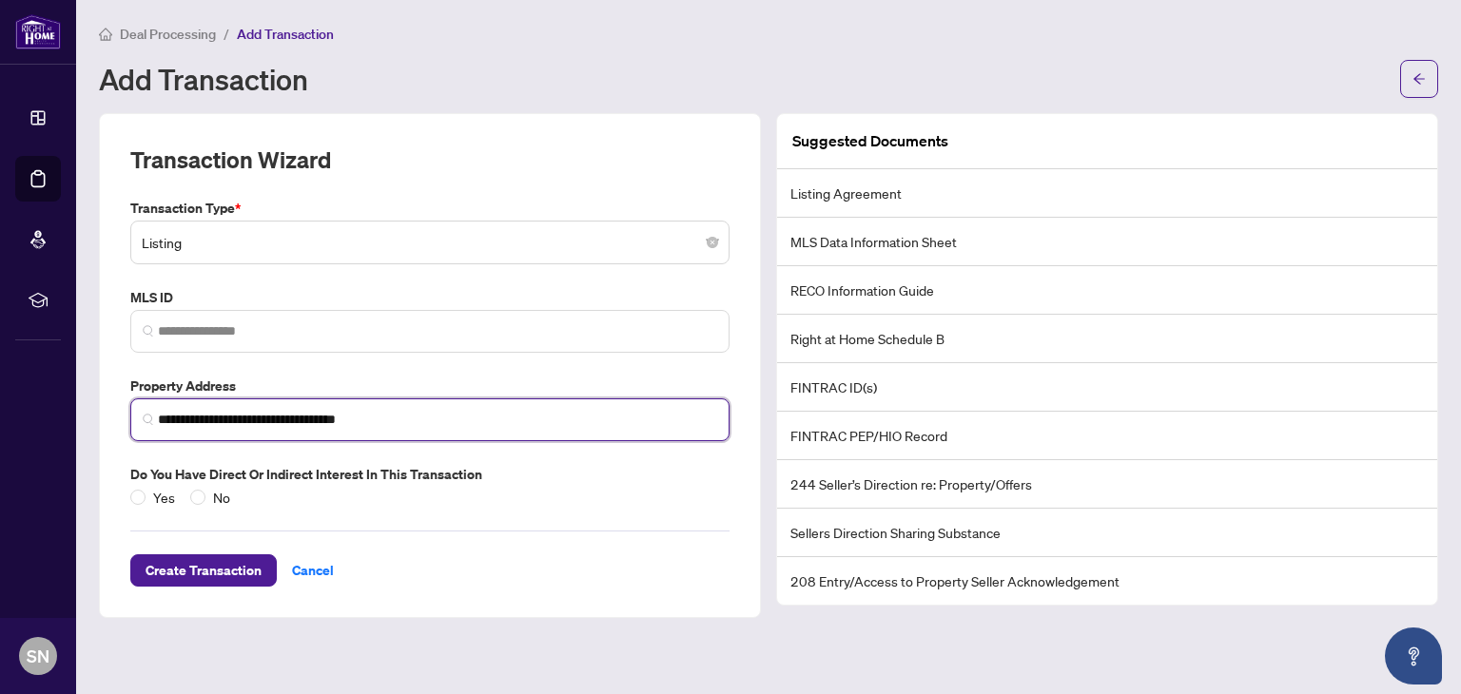
type input "**********"
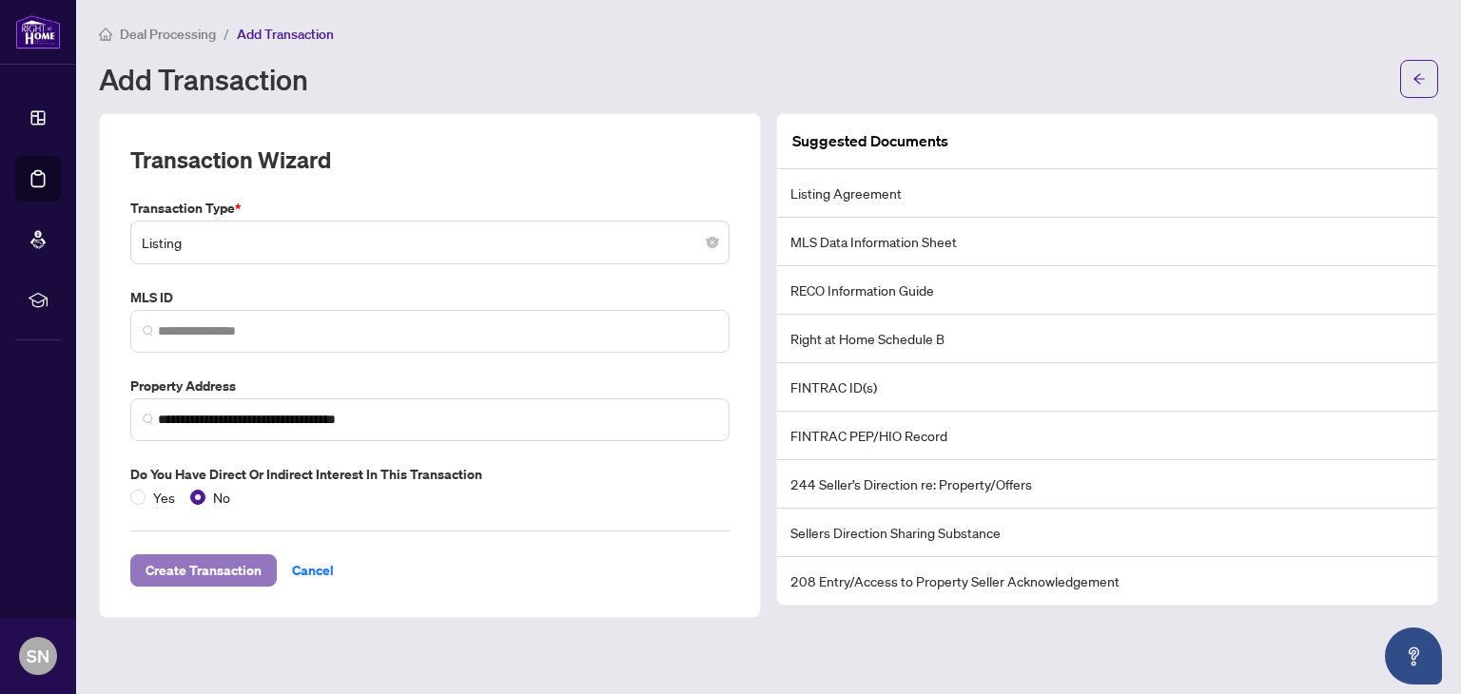
click at [215, 568] on span "Create Transaction" at bounding box center [204, 571] width 116 height 30
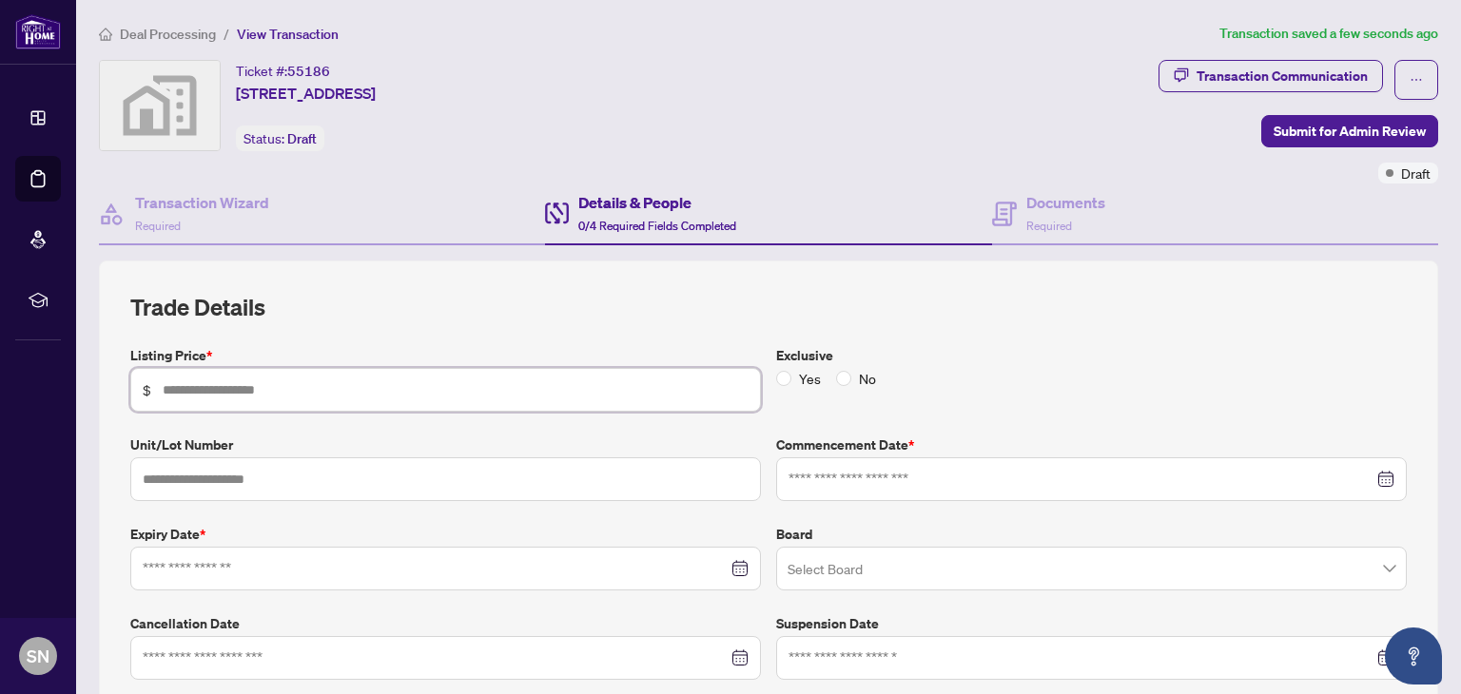
click at [353, 393] on input "text" at bounding box center [456, 390] width 586 height 21
type input "*********"
click at [826, 469] on input at bounding box center [1081, 479] width 585 height 21
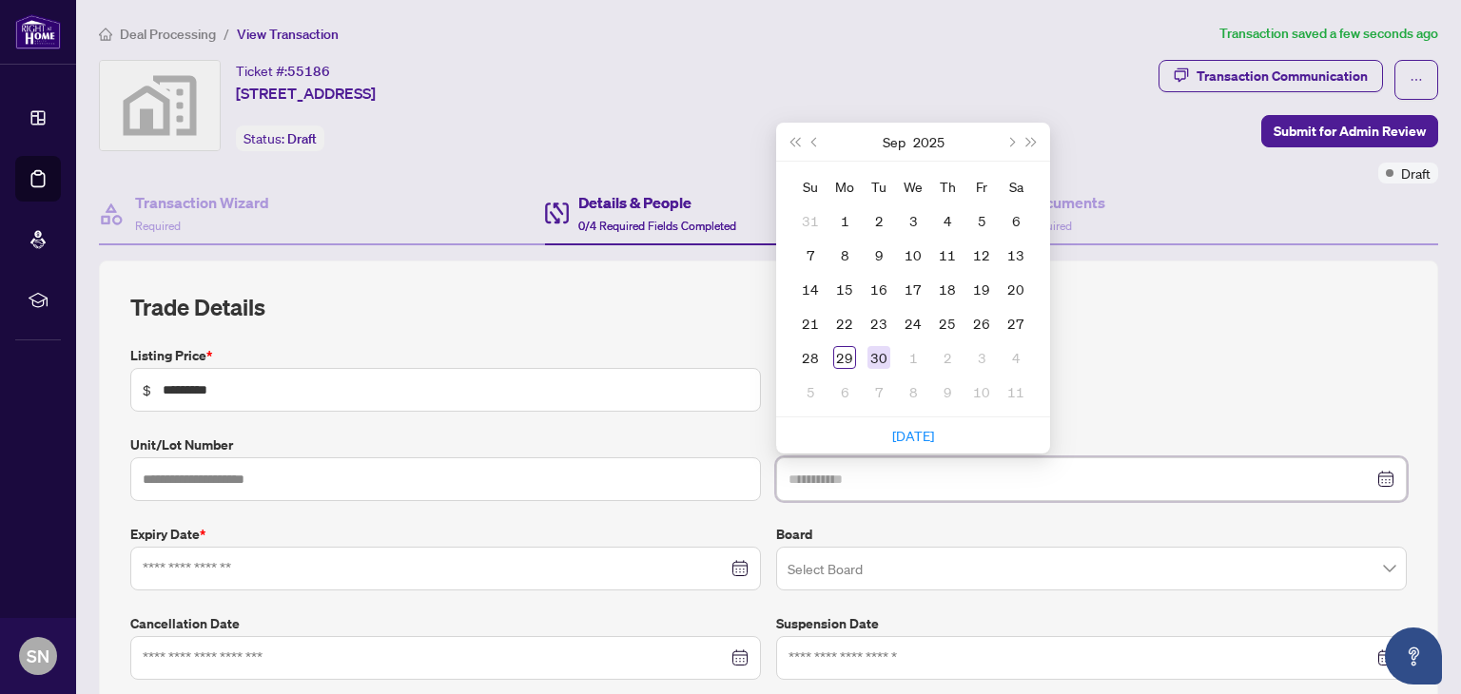
type input "**********"
click at [876, 361] on div "30" at bounding box center [879, 357] width 23 height 23
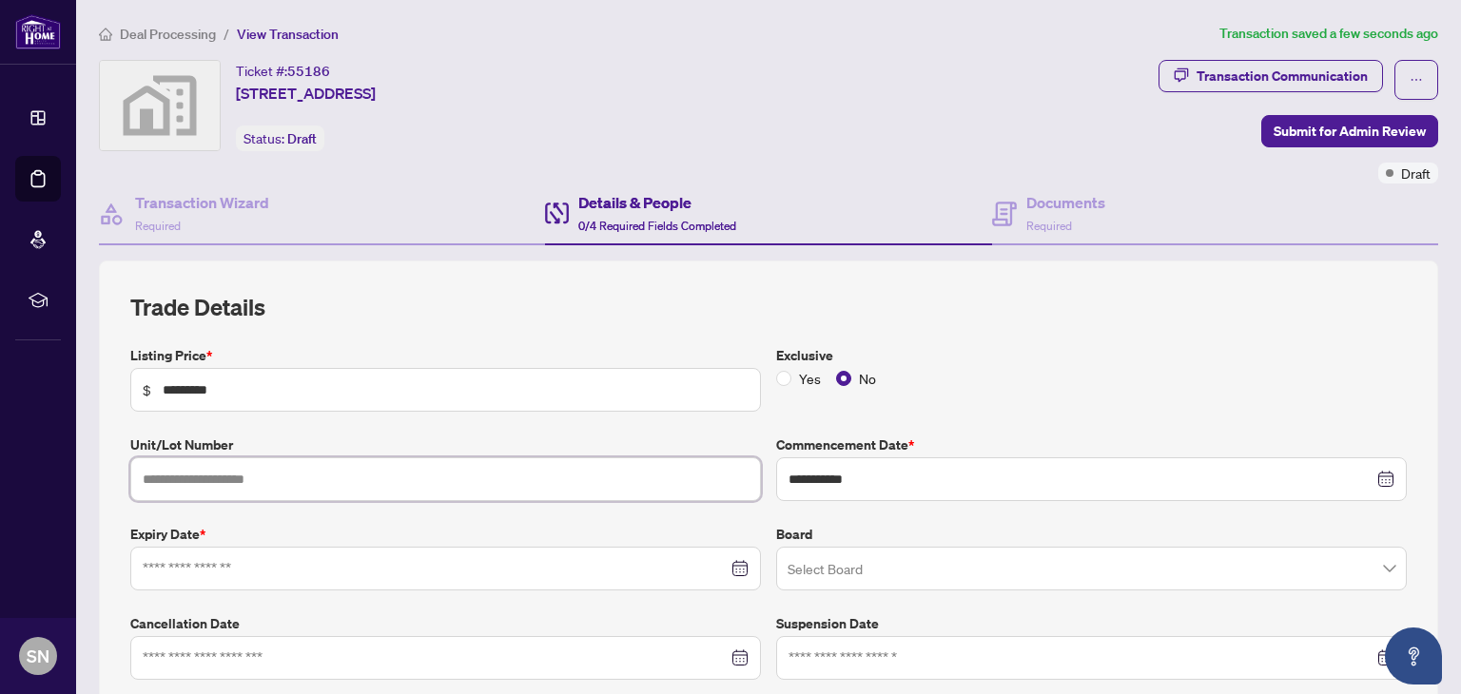
click at [515, 461] on input "text" at bounding box center [445, 480] width 631 height 44
click at [421, 547] on div at bounding box center [445, 569] width 631 height 44
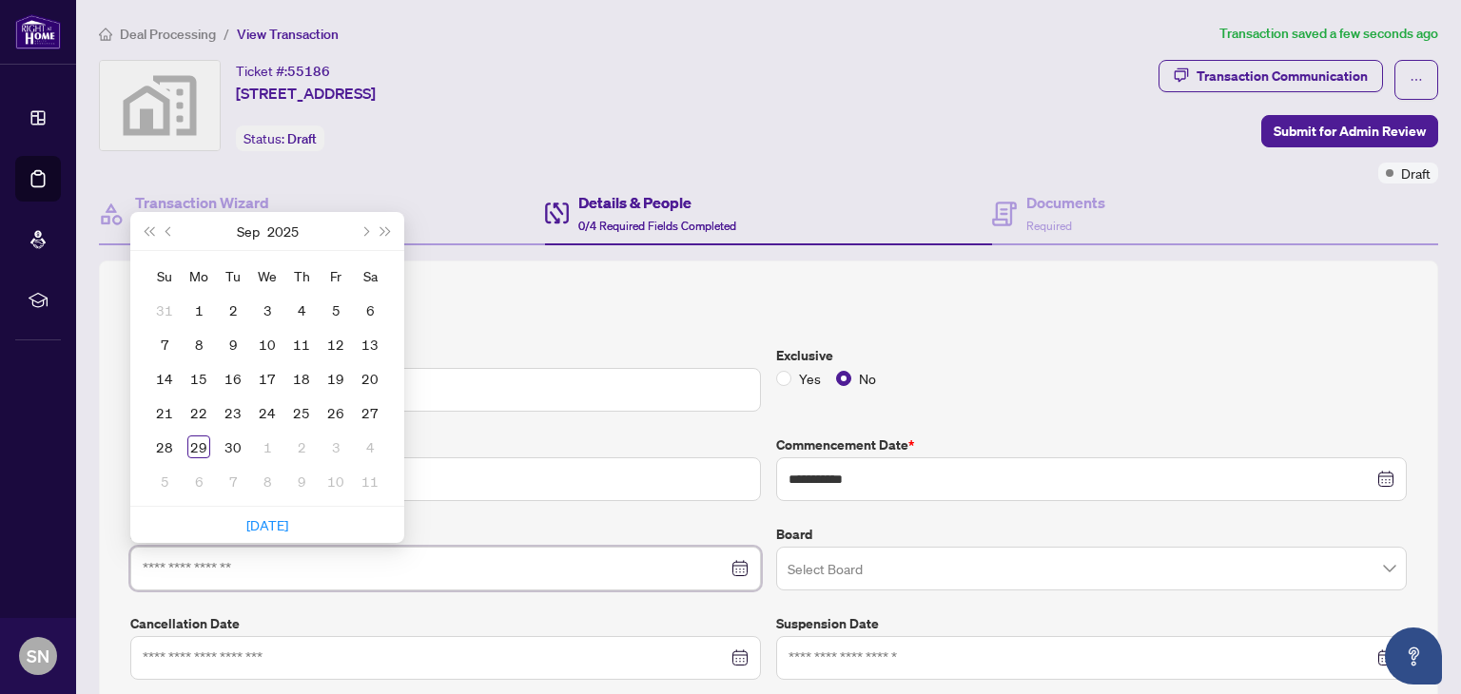
click at [418, 553] on div at bounding box center [445, 569] width 631 height 44
click at [363, 226] on span "Next month (PageDown)" at bounding box center [365, 231] width 10 height 10
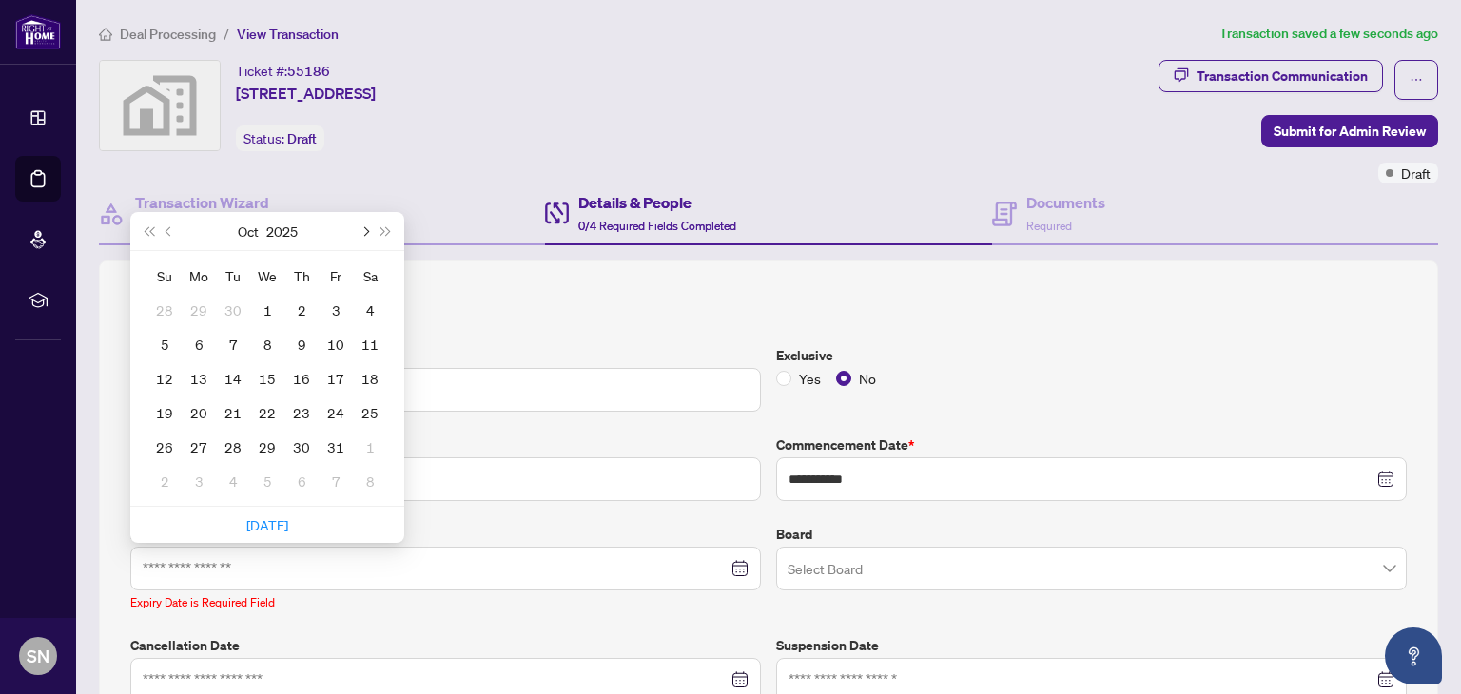
click at [363, 226] on span "Next month (PageDown)" at bounding box center [365, 231] width 10 height 10
type input "**********"
click at [334, 444] on div "30" at bounding box center [335, 447] width 23 height 23
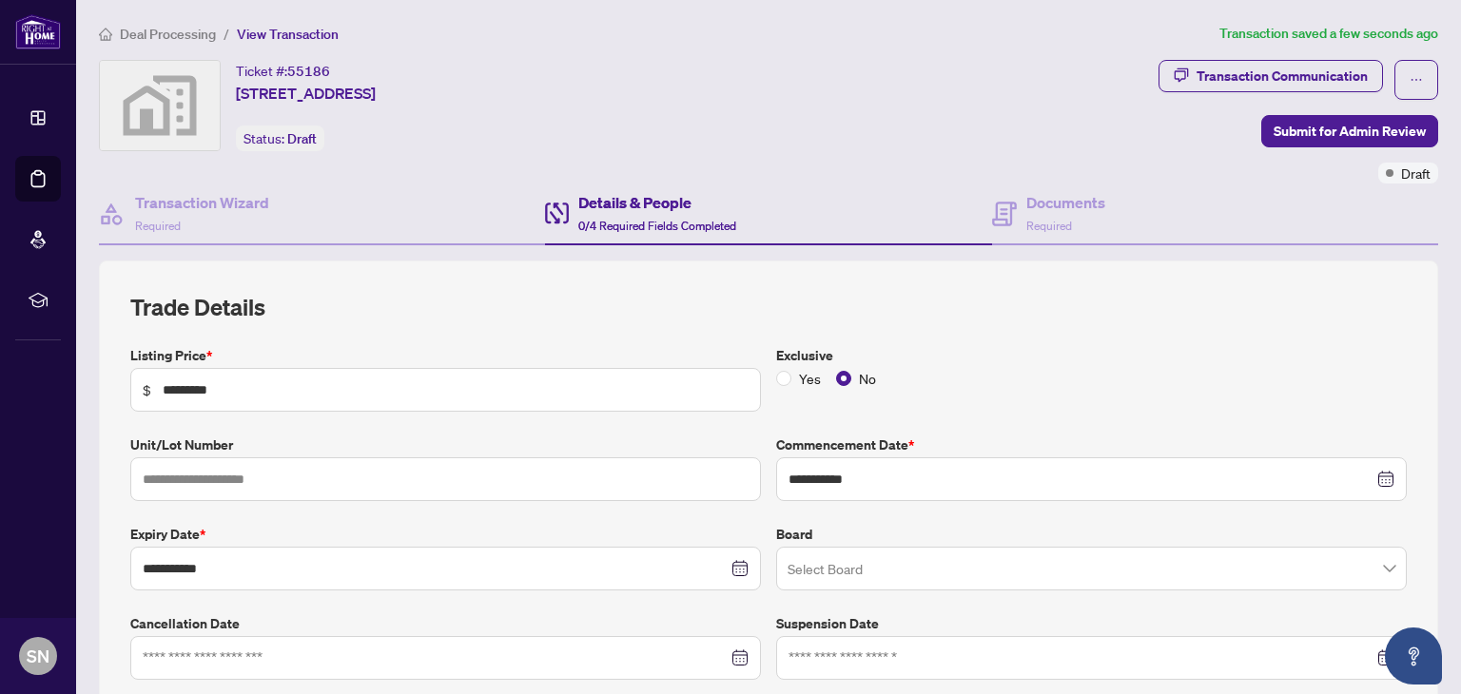
click at [877, 542] on label "Board" at bounding box center [1091, 534] width 631 height 21
click at [876, 553] on input "search" at bounding box center [1083, 572] width 591 height 42
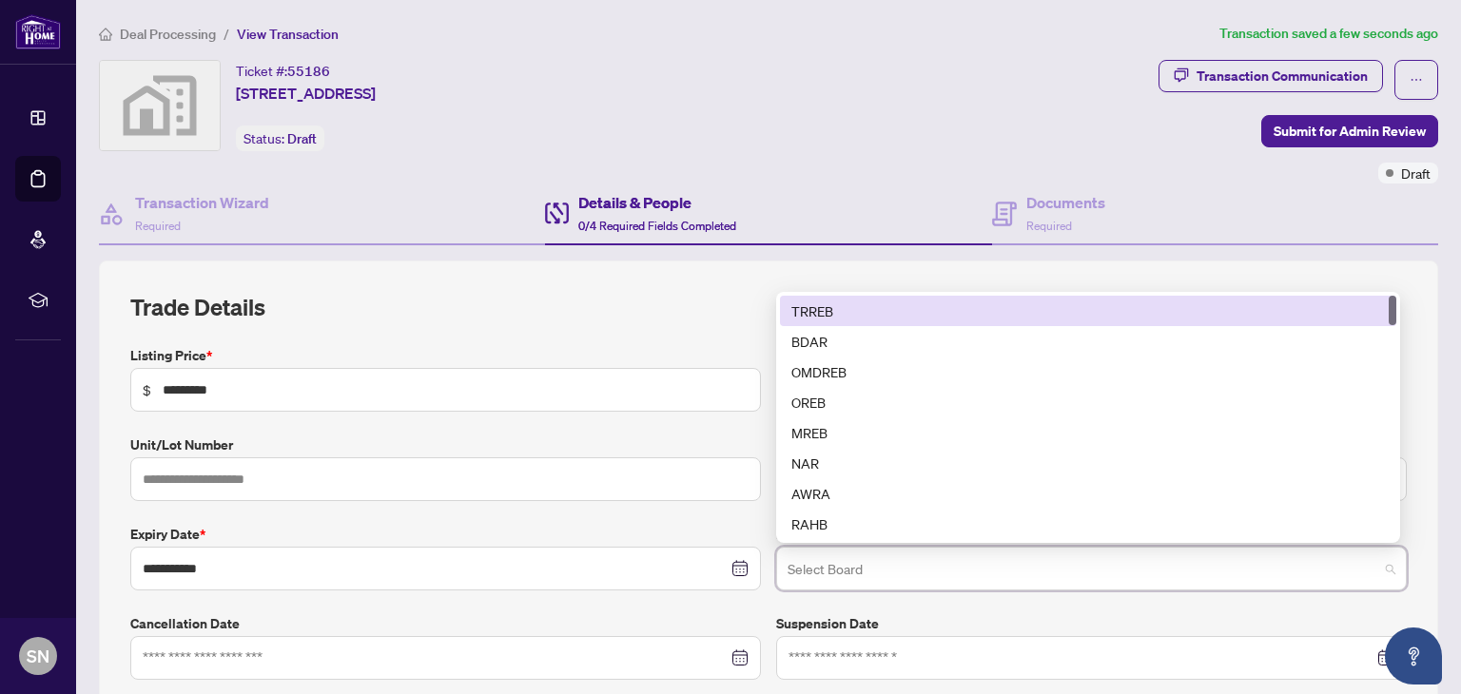
click at [791, 304] on div "TRREB" at bounding box center [1088, 311] width 594 height 21
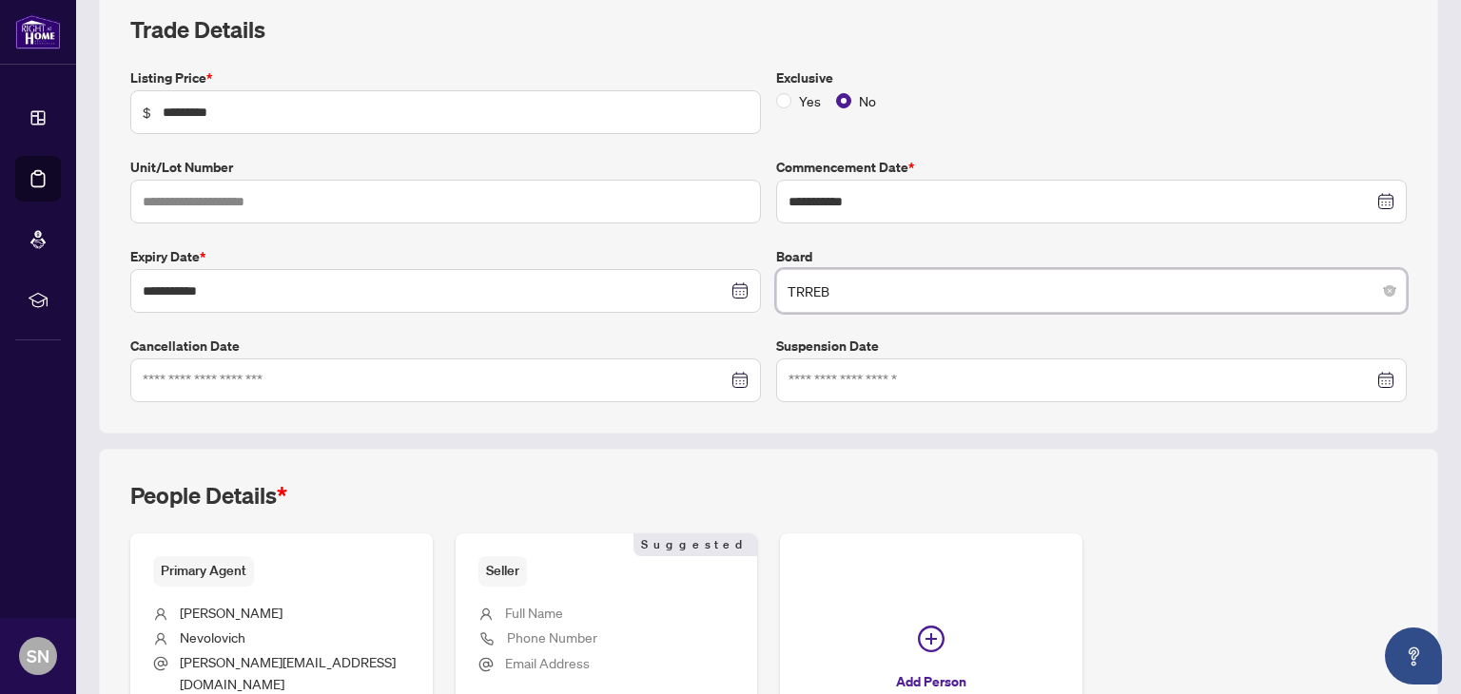
scroll to position [451, 0]
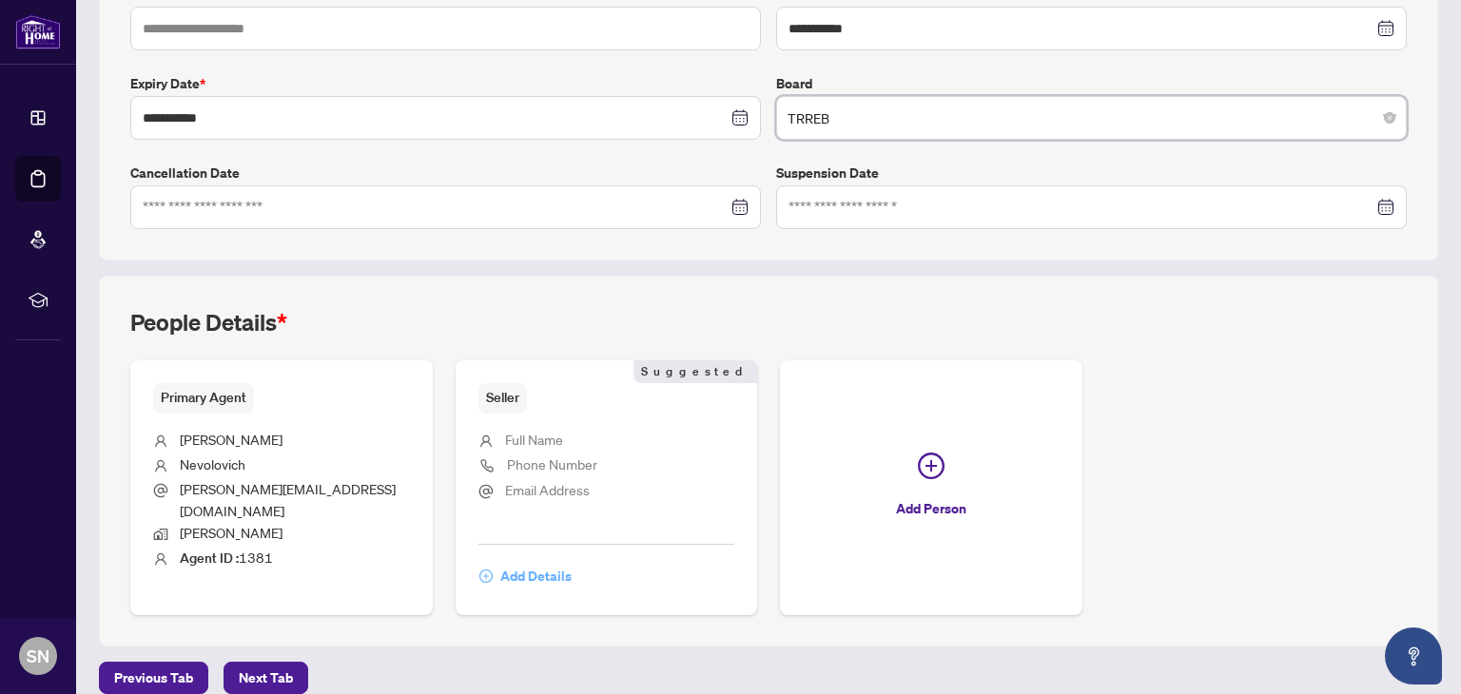
click at [528, 561] on span "Add Details" at bounding box center [535, 576] width 71 height 30
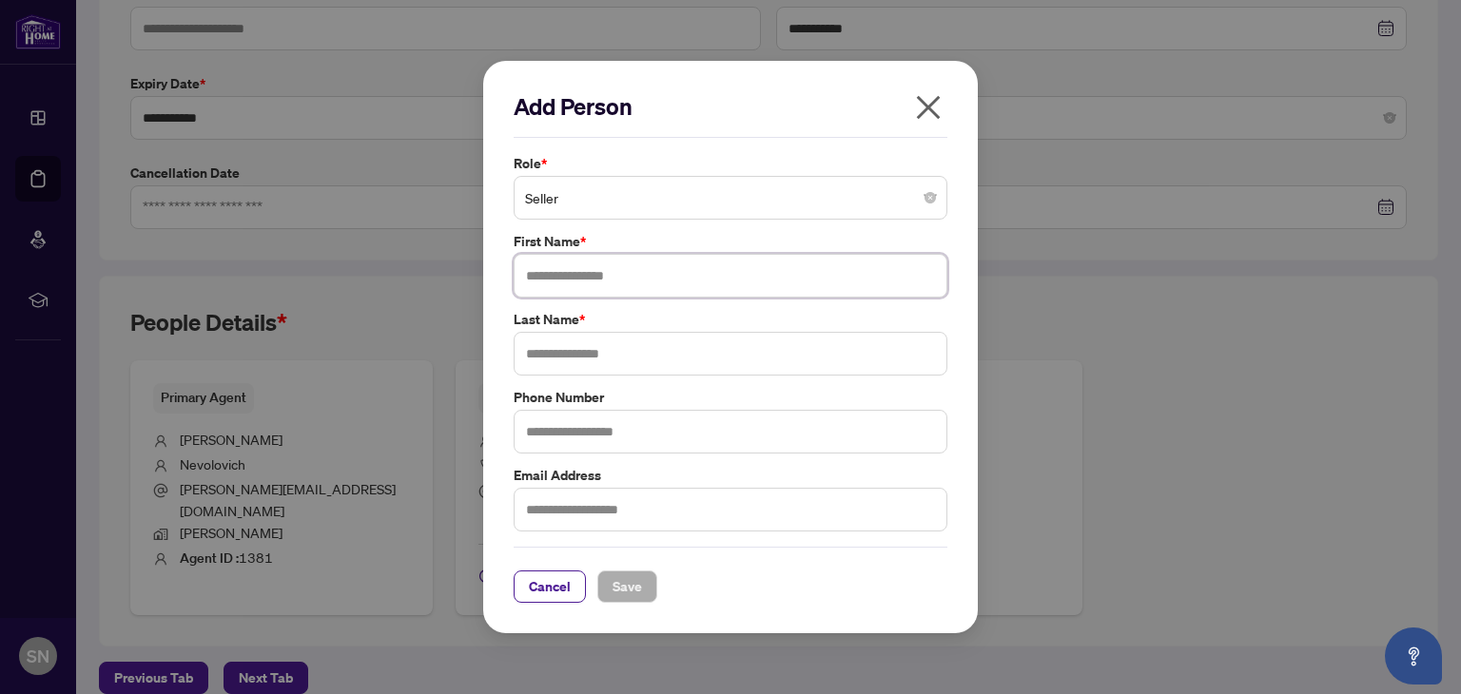
click at [552, 284] on input "text" at bounding box center [731, 276] width 434 height 44
type input "****"
click at [607, 359] on input "text" at bounding box center [731, 354] width 434 height 44
type input "*******"
click at [575, 511] on input "text" at bounding box center [731, 510] width 434 height 44
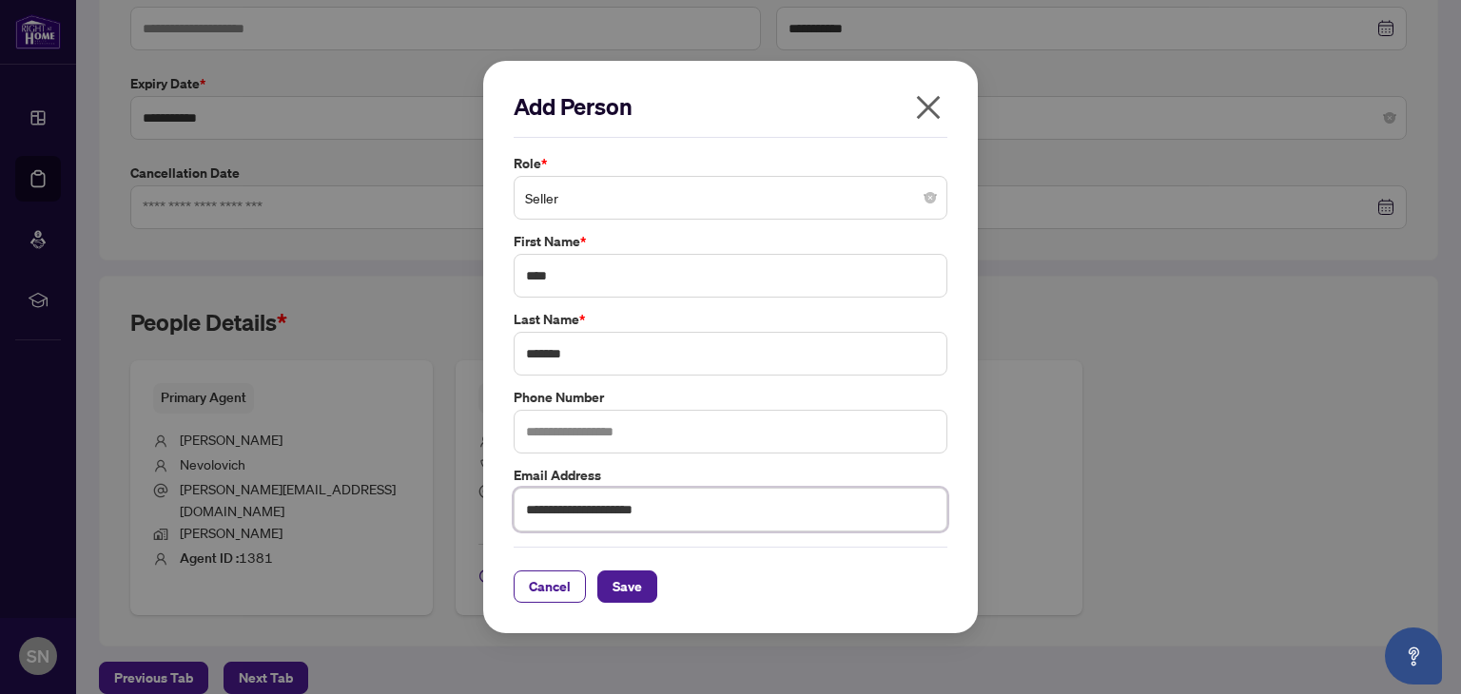
type input "**********"
click at [725, 560] on div "Cancel Save" at bounding box center [731, 575] width 434 height 56
click at [618, 583] on span "Save" at bounding box center [627, 587] width 29 height 30
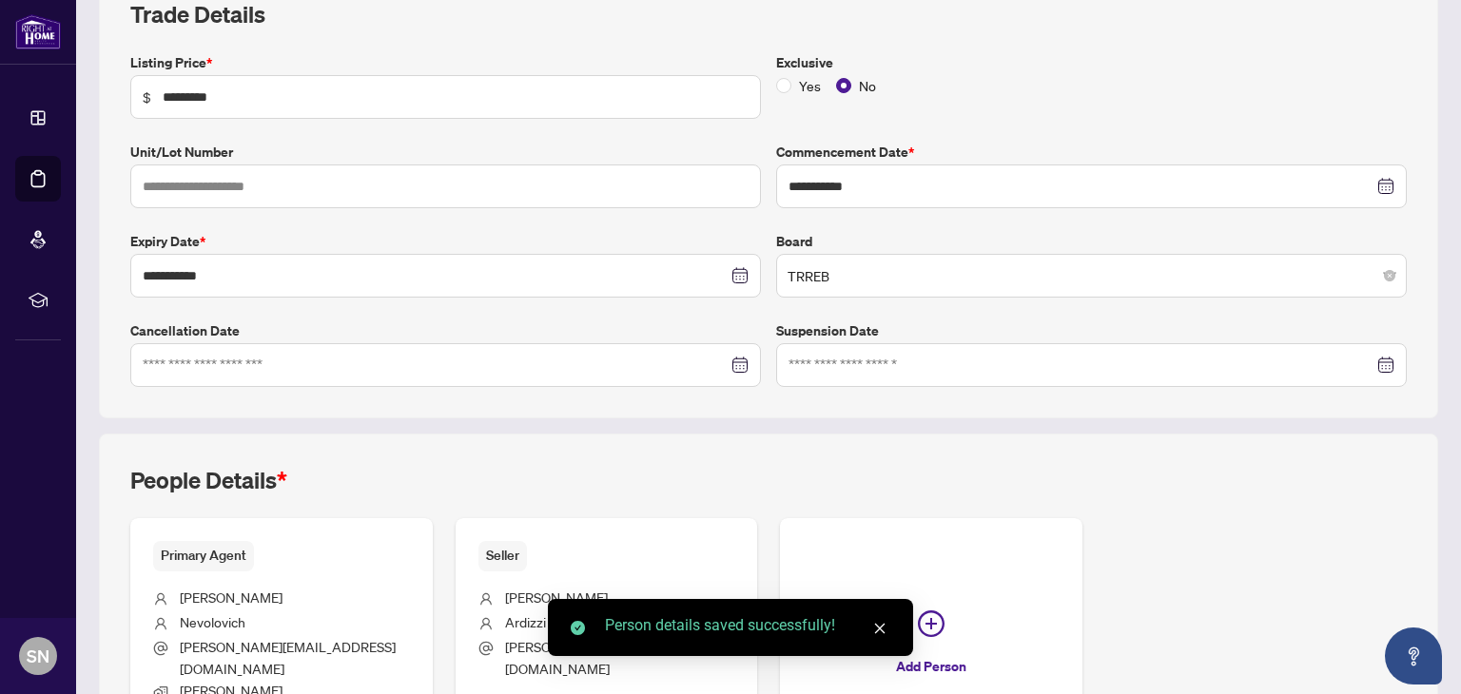
scroll to position [111, 0]
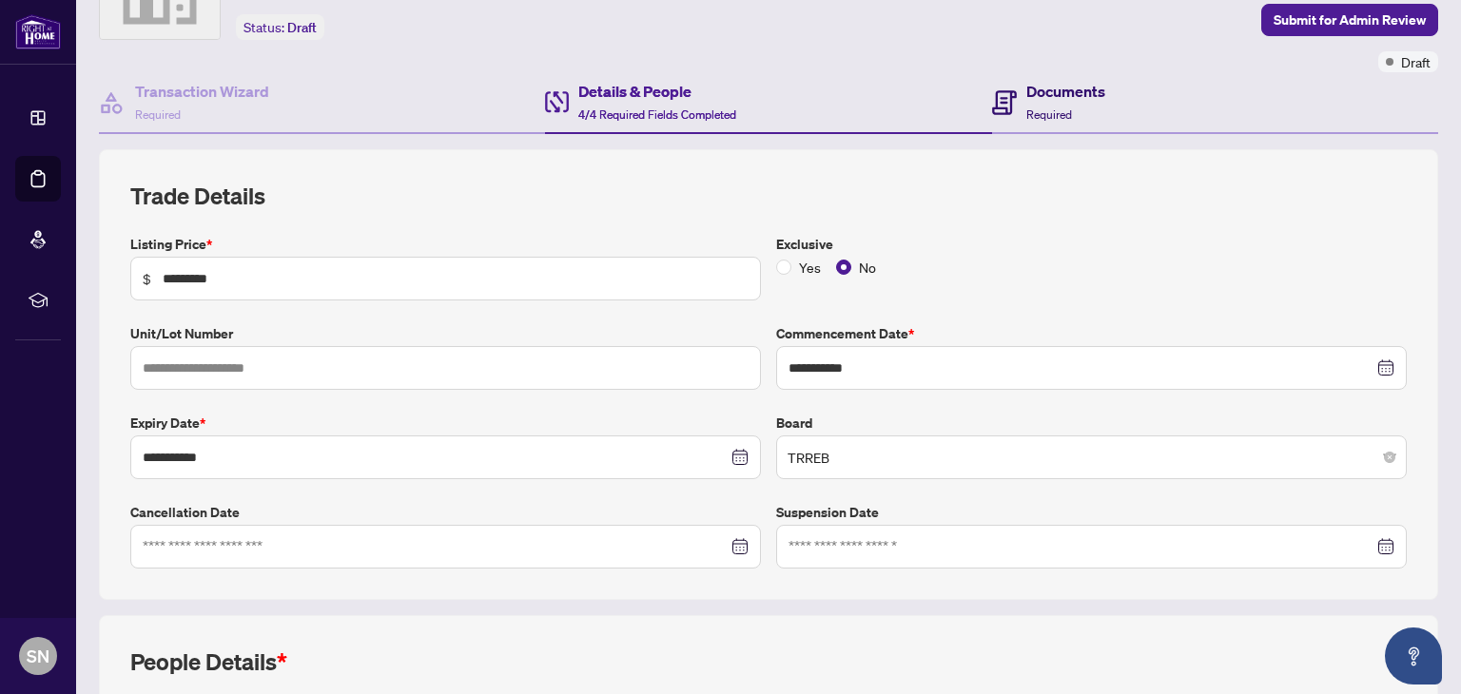
click at [1043, 83] on h4 "Documents" at bounding box center [1065, 91] width 79 height 23
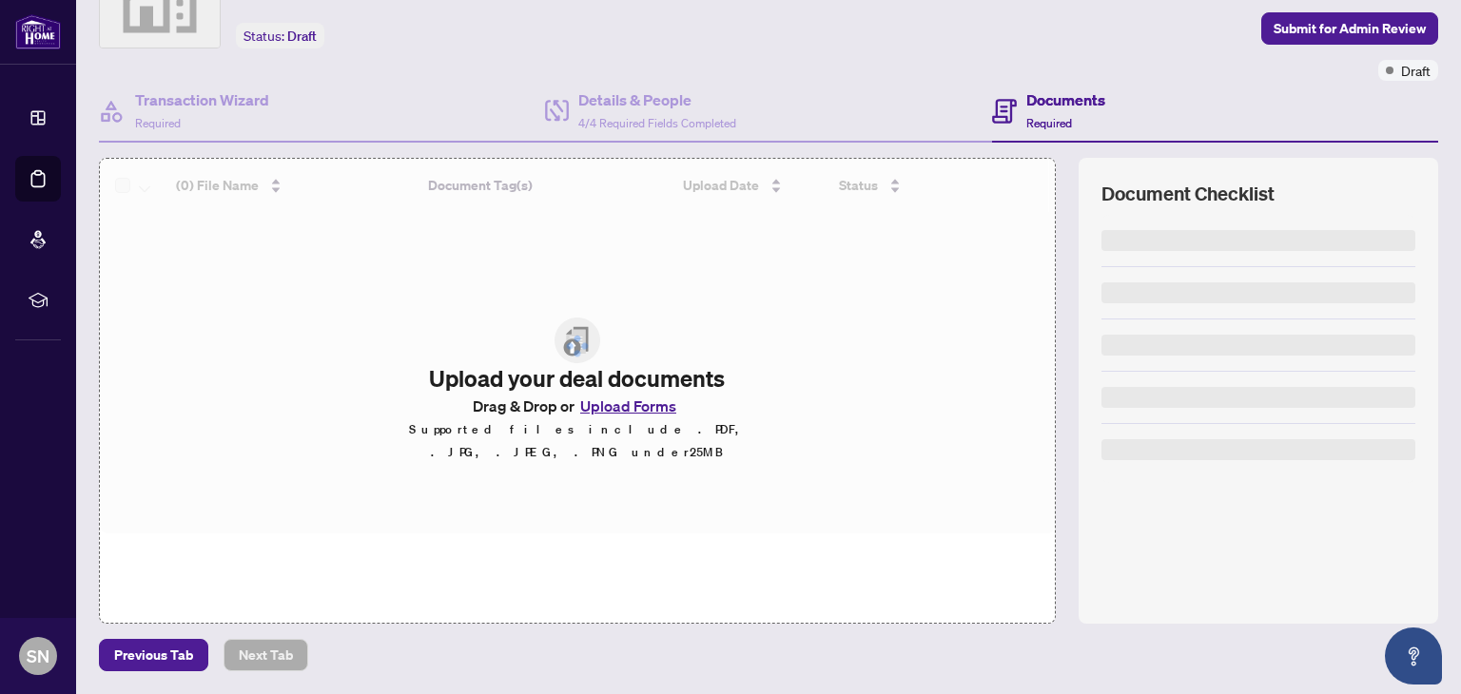
scroll to position [102, 0]
click at [622, 417] on div at bounding box center [577, 347] width 955 height 375
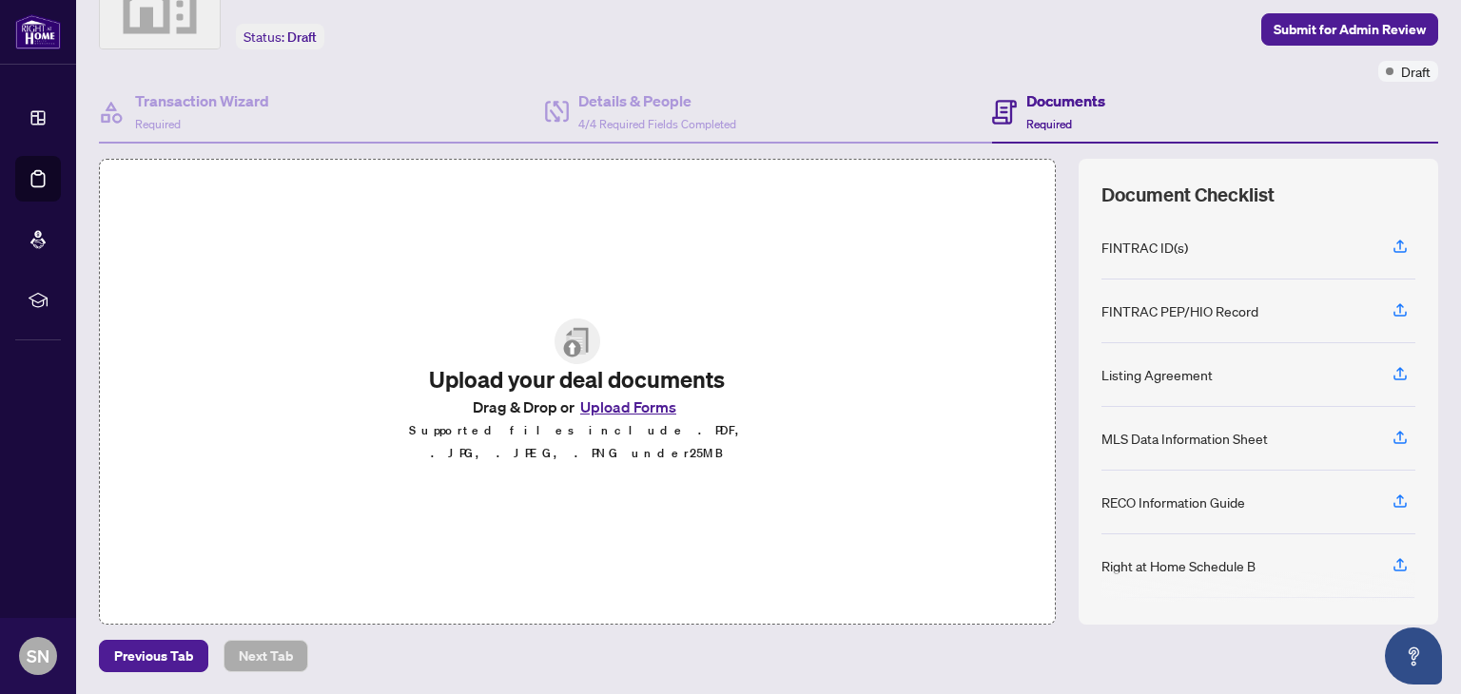
click at [622, 417] on button "Upload Forms" at bounding box center [628, 407] width 107 height 25
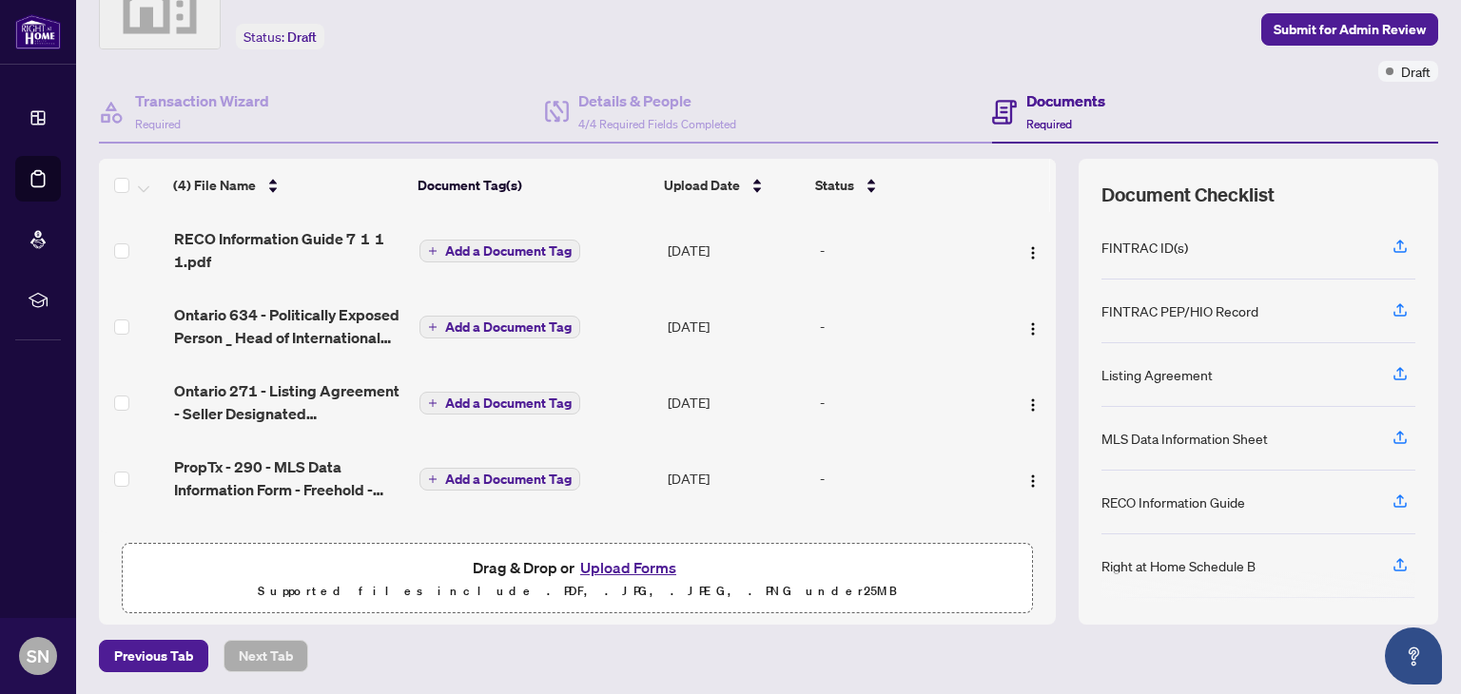
click at [614, 574] on button "Upload Forms" at bounding box center [628, 568] width 107 height 25
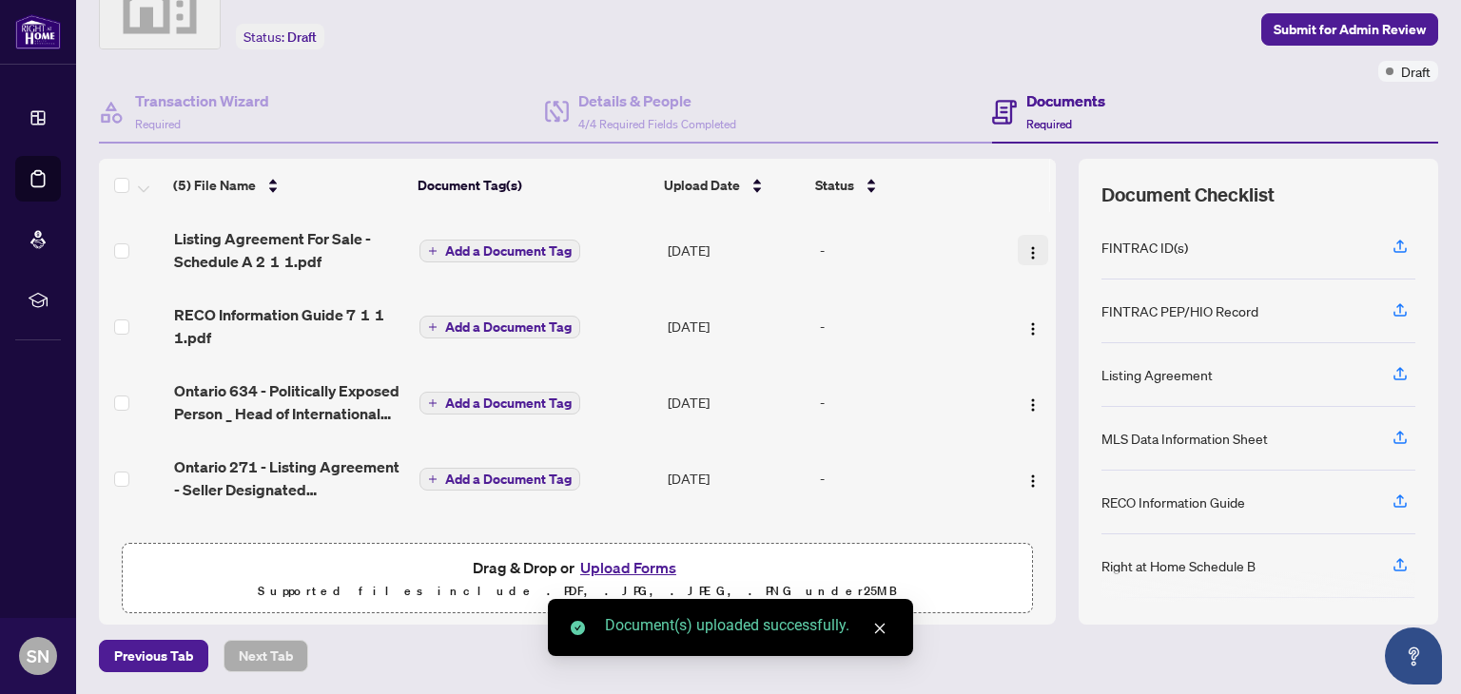
click at [1025, 252] on img "button" at bounding box center [1032, 252] width 15 height 15
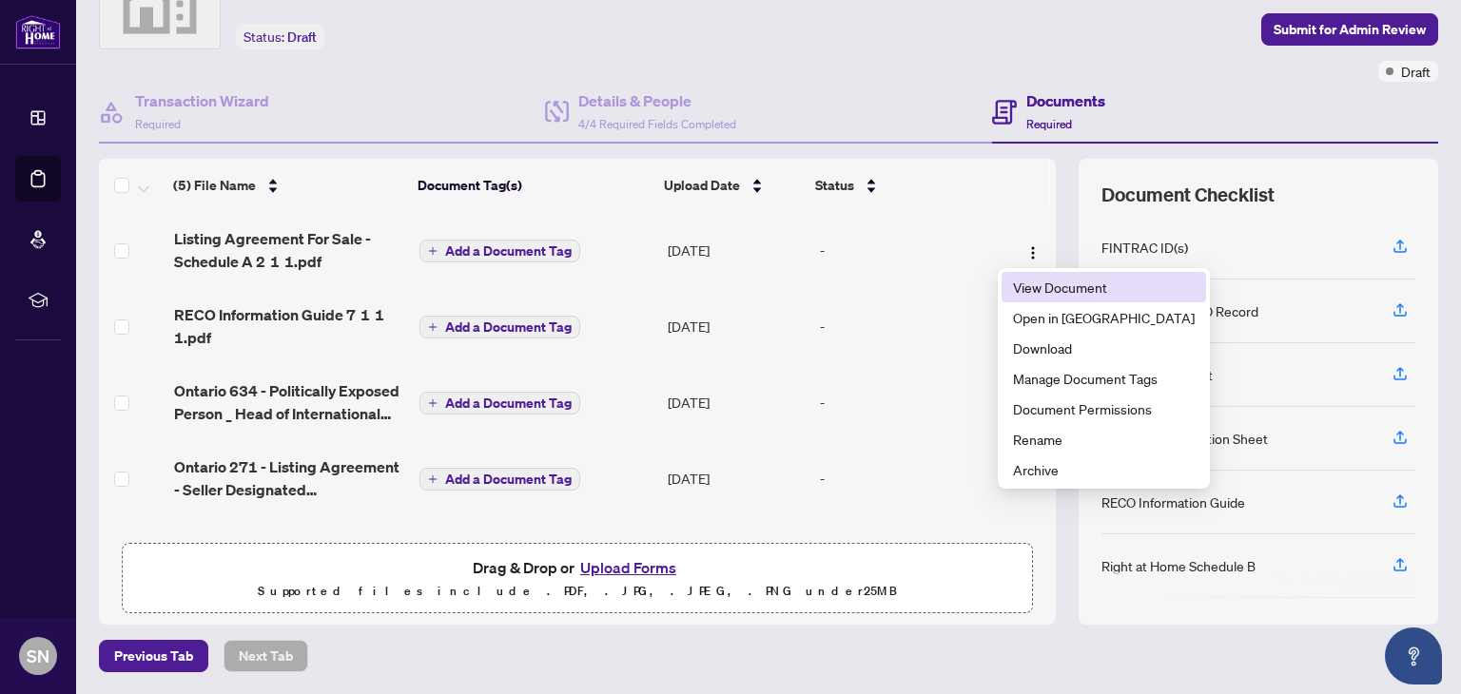
click at [1024, 291] on span "View Document" at bounding box center [1104, 287] width 182 height 21
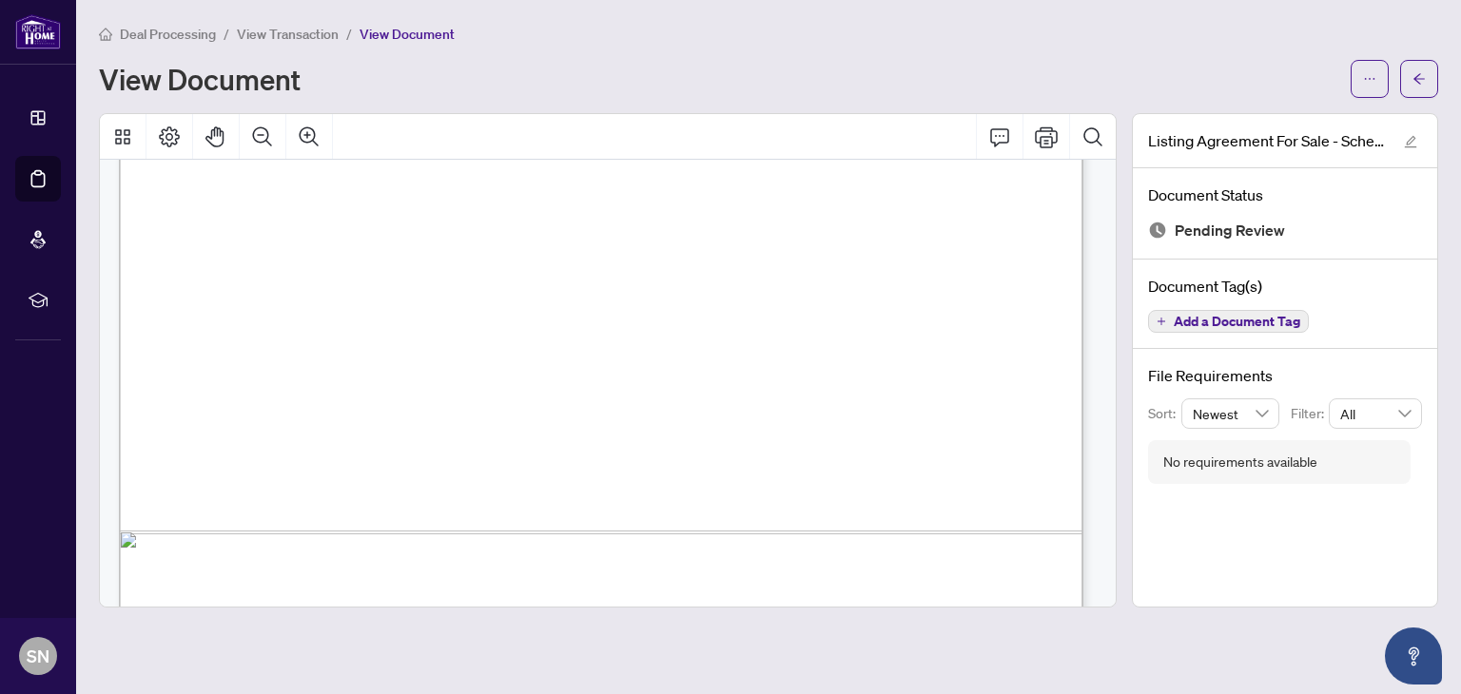
scroll to position [2117, 0]
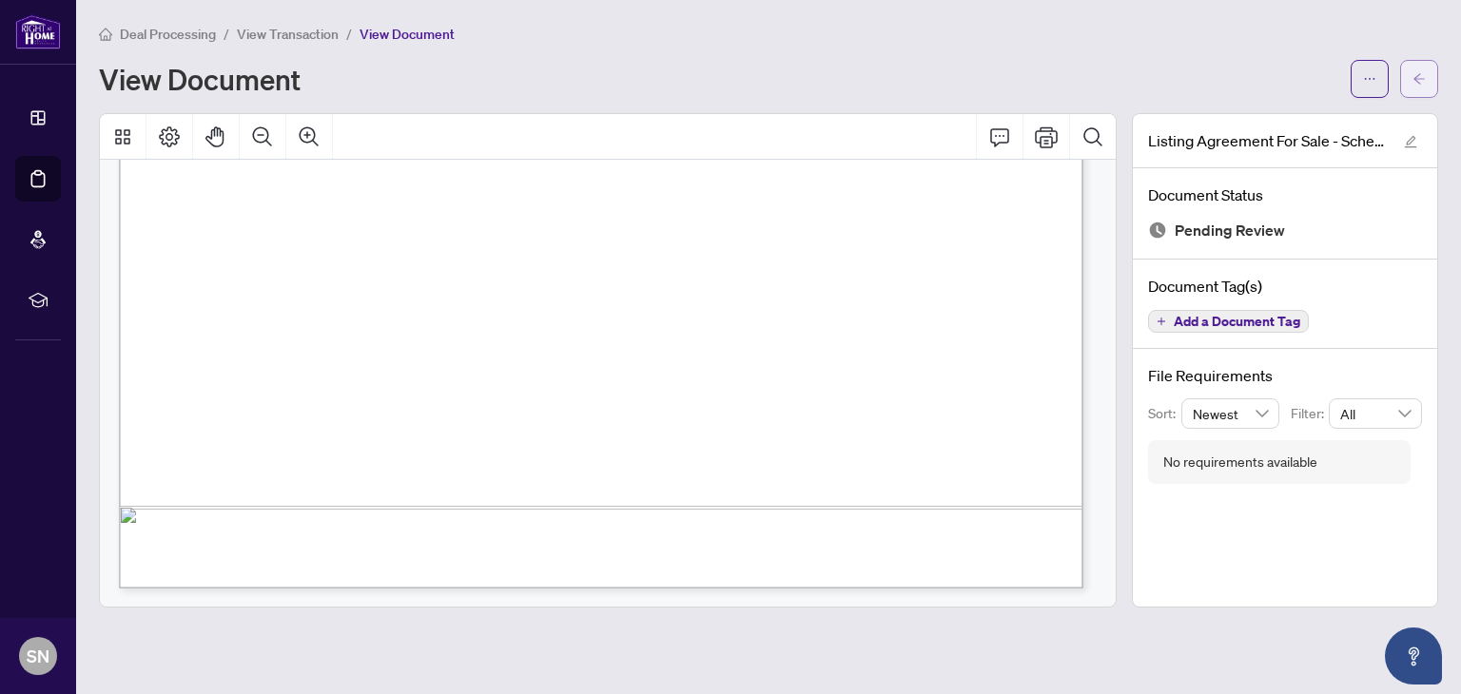
click at [1422, 87] on span "button" at bounding box center [1419, 79] width 13 height 30
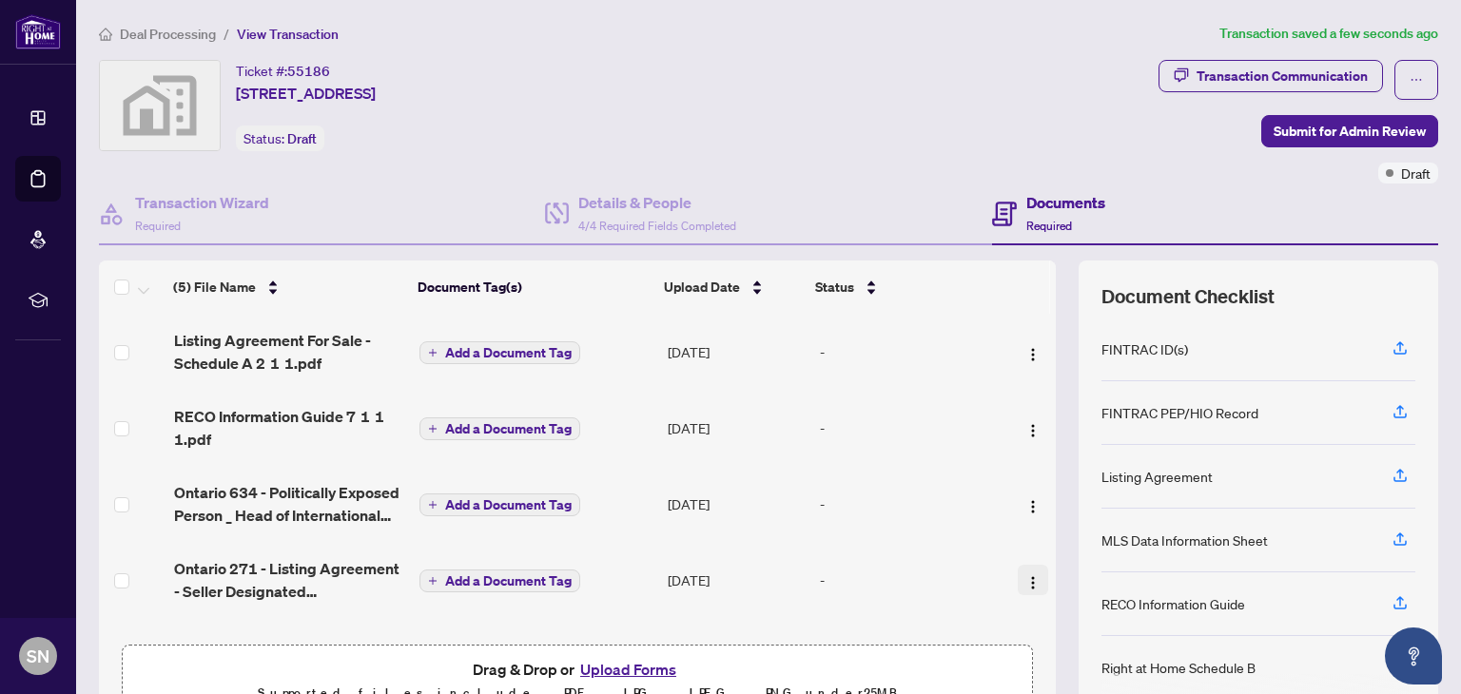
click at [1018, 587] on button "button" at bounding box center [1033, 580] width 30 height 30
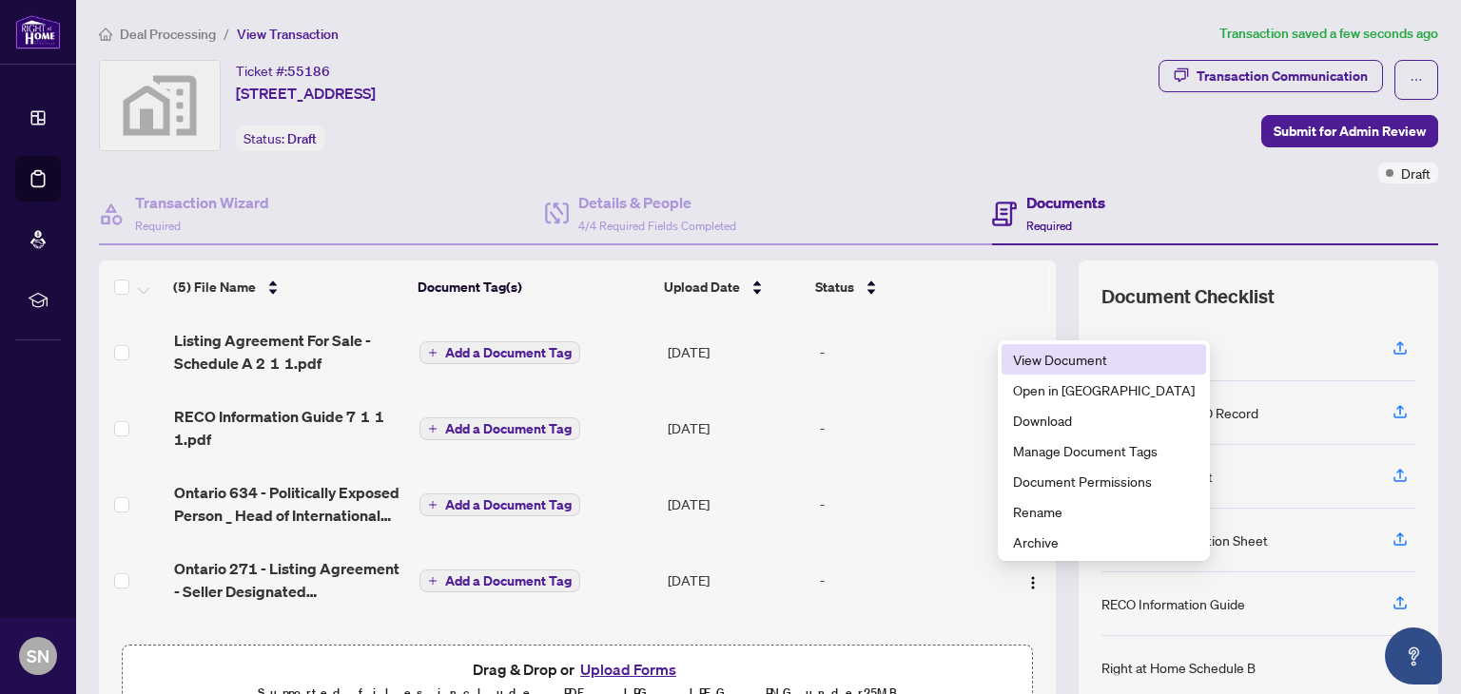
click at [1009, 355] on li "View Document" at bounding box center [1104, 359] width 205 height 30
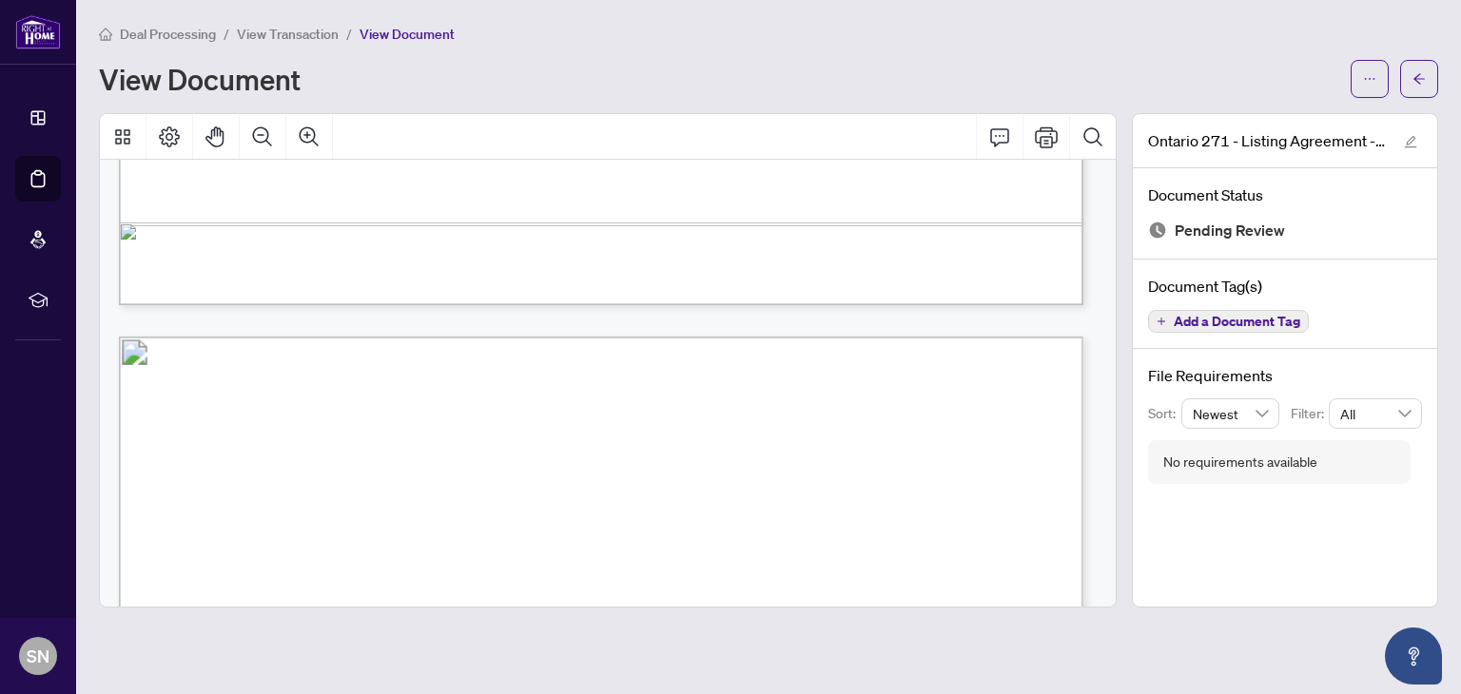
scroll to position [1135, 0]
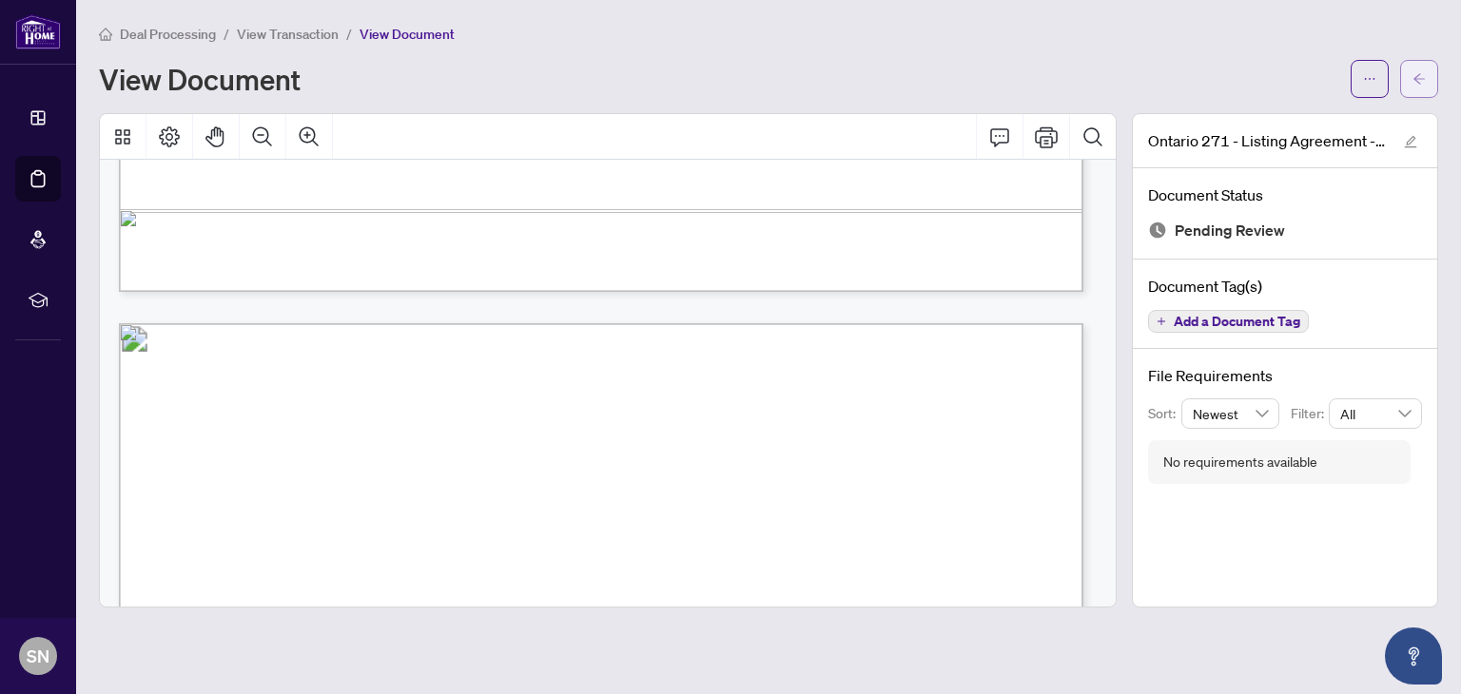
click at [1409, 88] on button "button" at bounding box center [1419, 79] width 38 height 38
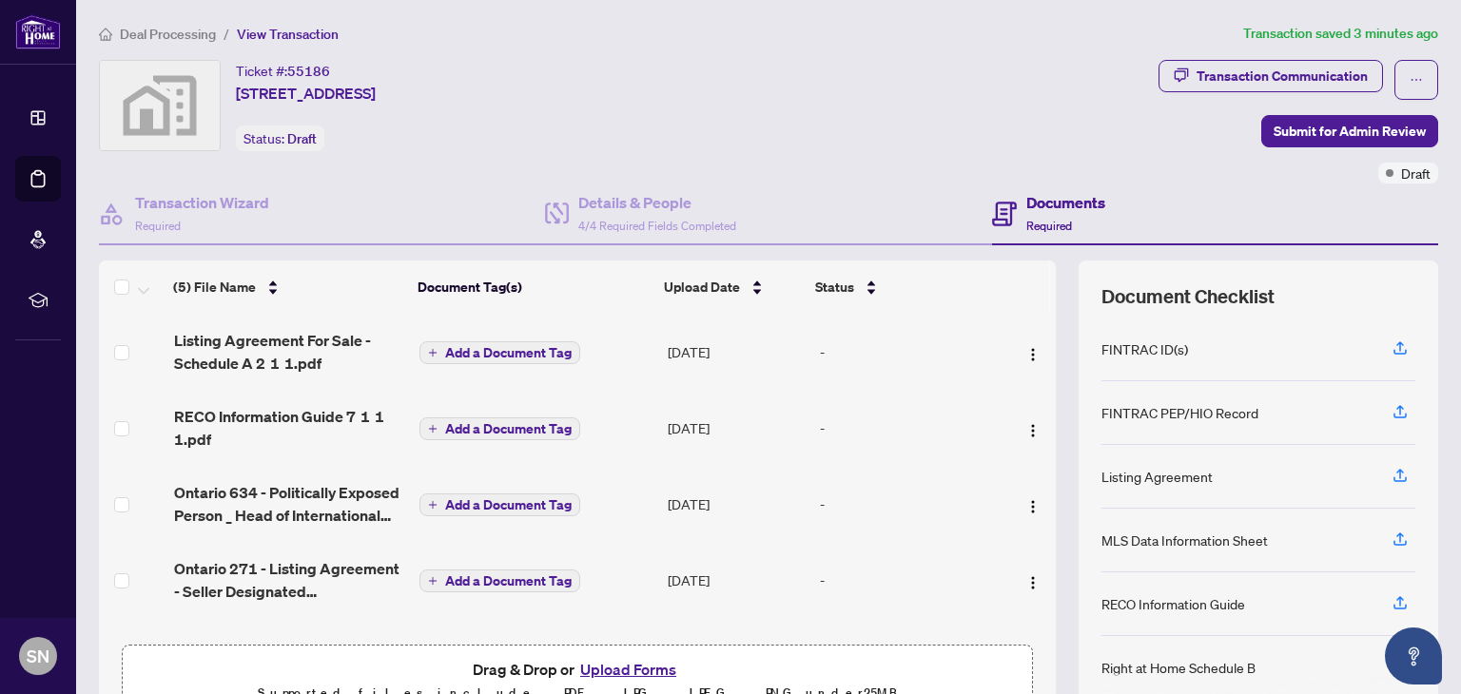
click at [615, 663] on button "Upload Forms" at bounding box center [628, 669] width 107 height 25
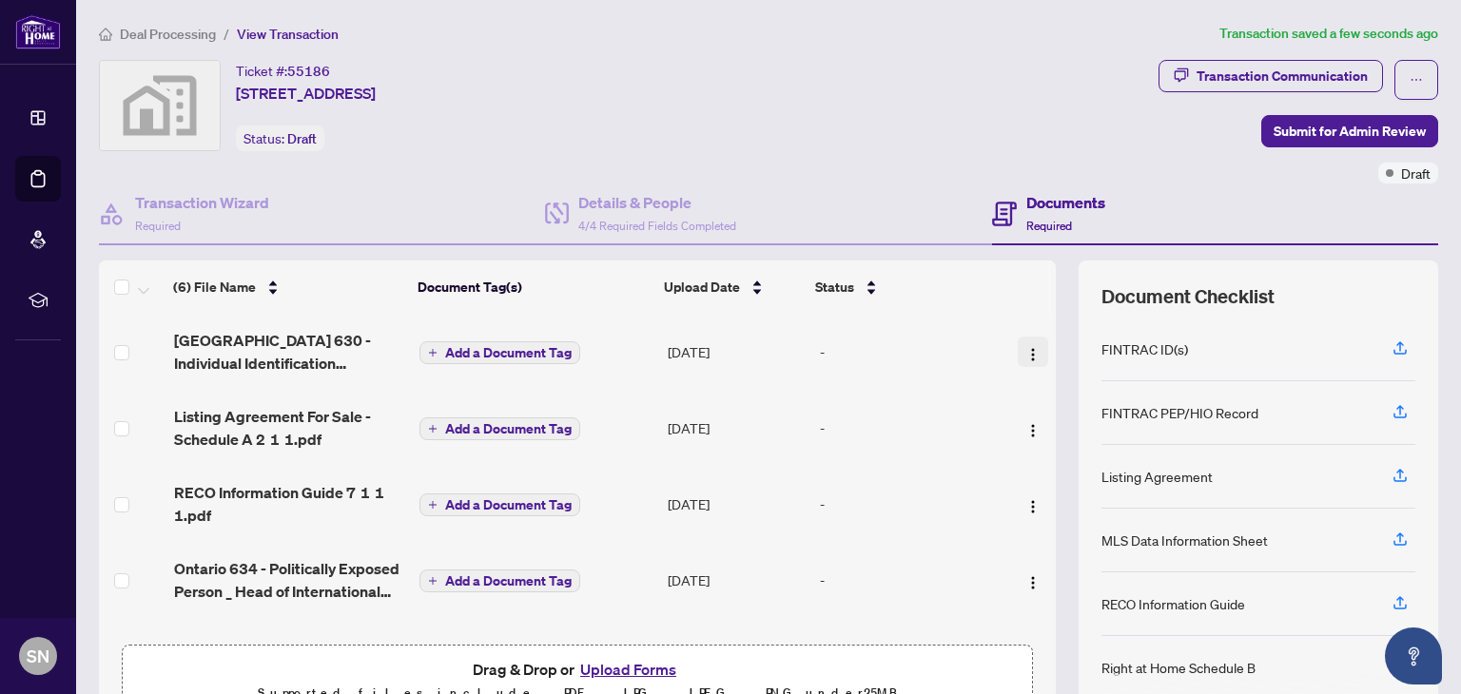
click at [1025, 347] on img "button" at bounding box center [1032, 354] width 15 height 15
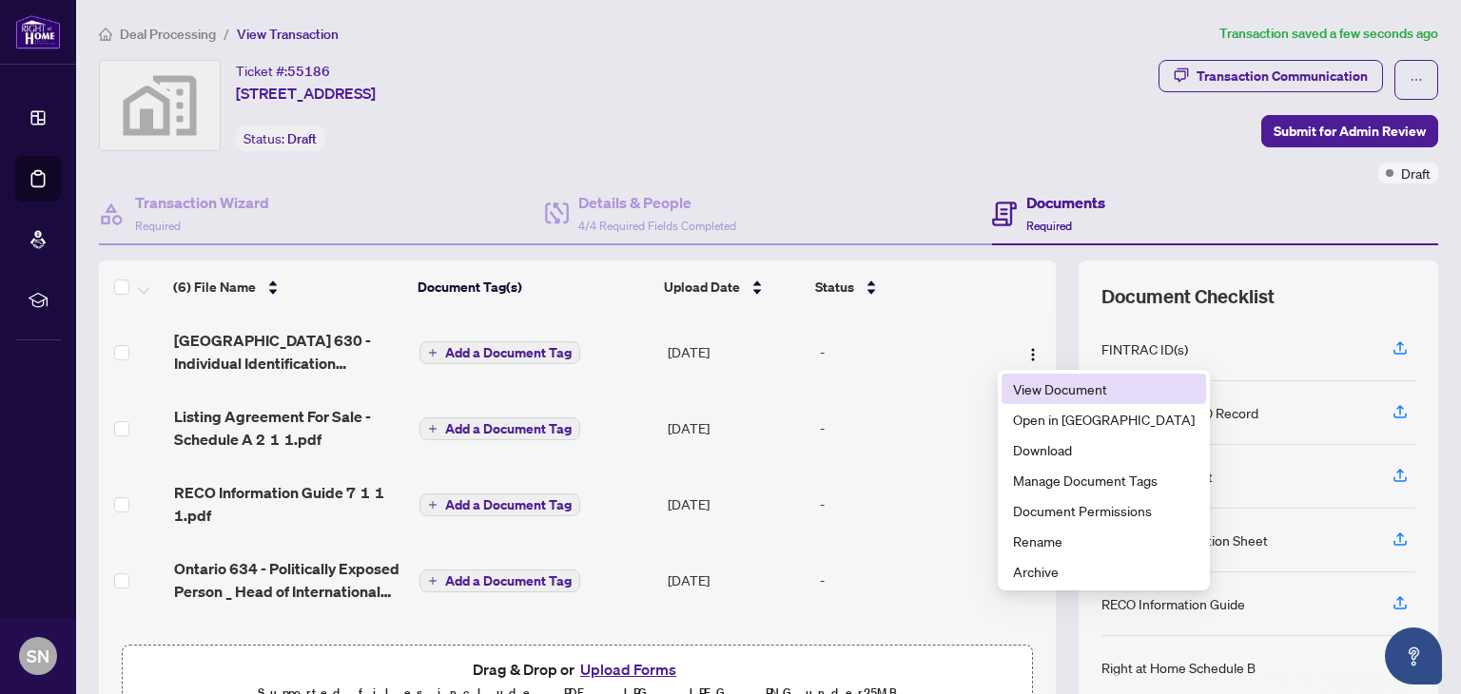
click at [1020, 393] on span "View Document" at bounding box center [1104, 389] width 182 height 21
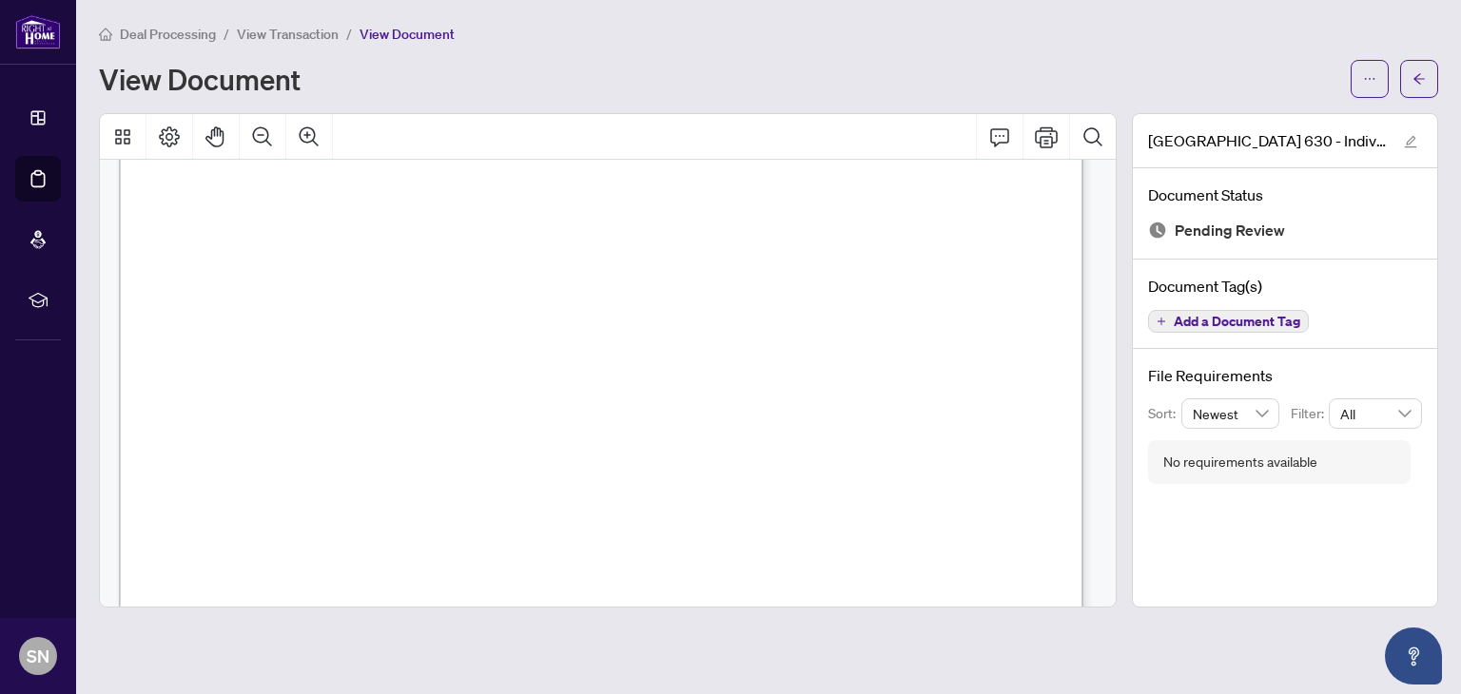
scroll to position [358, 0]
click at [1412, 77] on button "button" at bounding box center [1419, 79] width 38 height 38
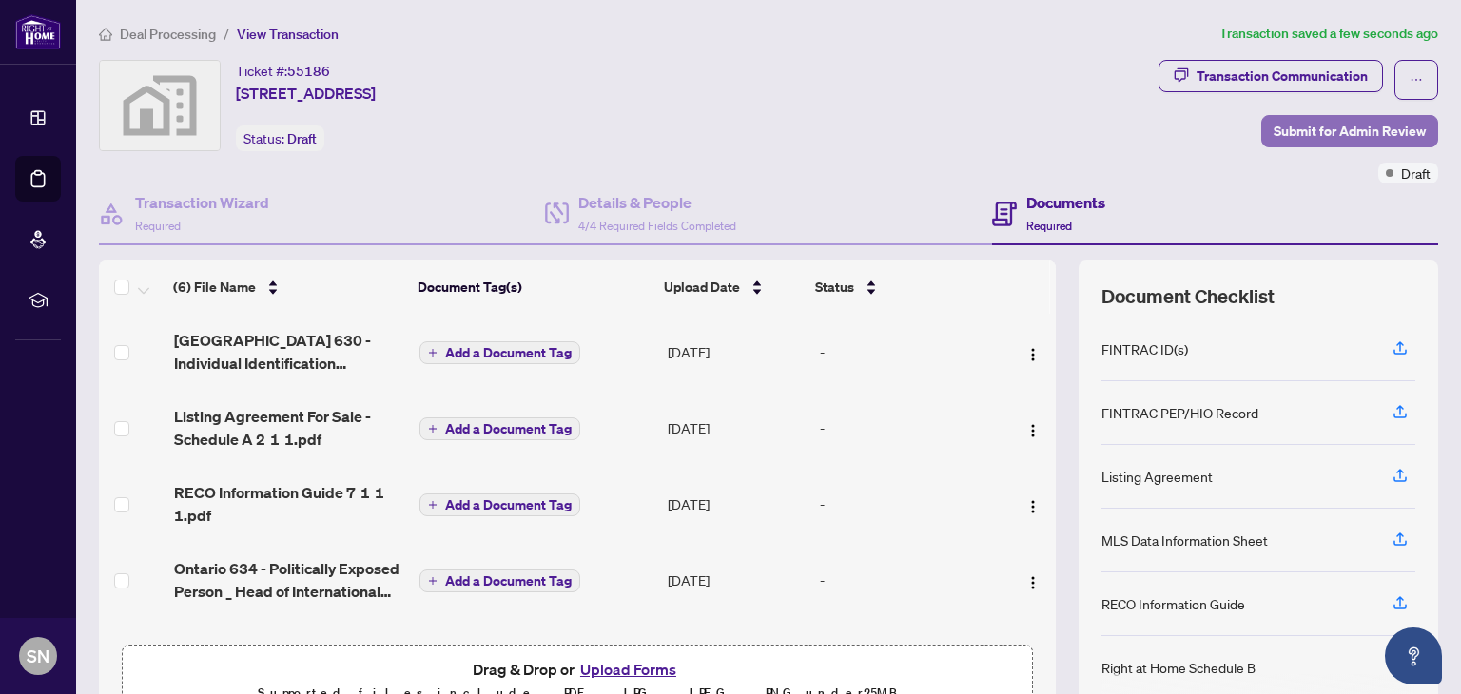
click at [1341, 131] on span "Submit for Admin Review" at bounding box center [1350, 131] width 152 height 30
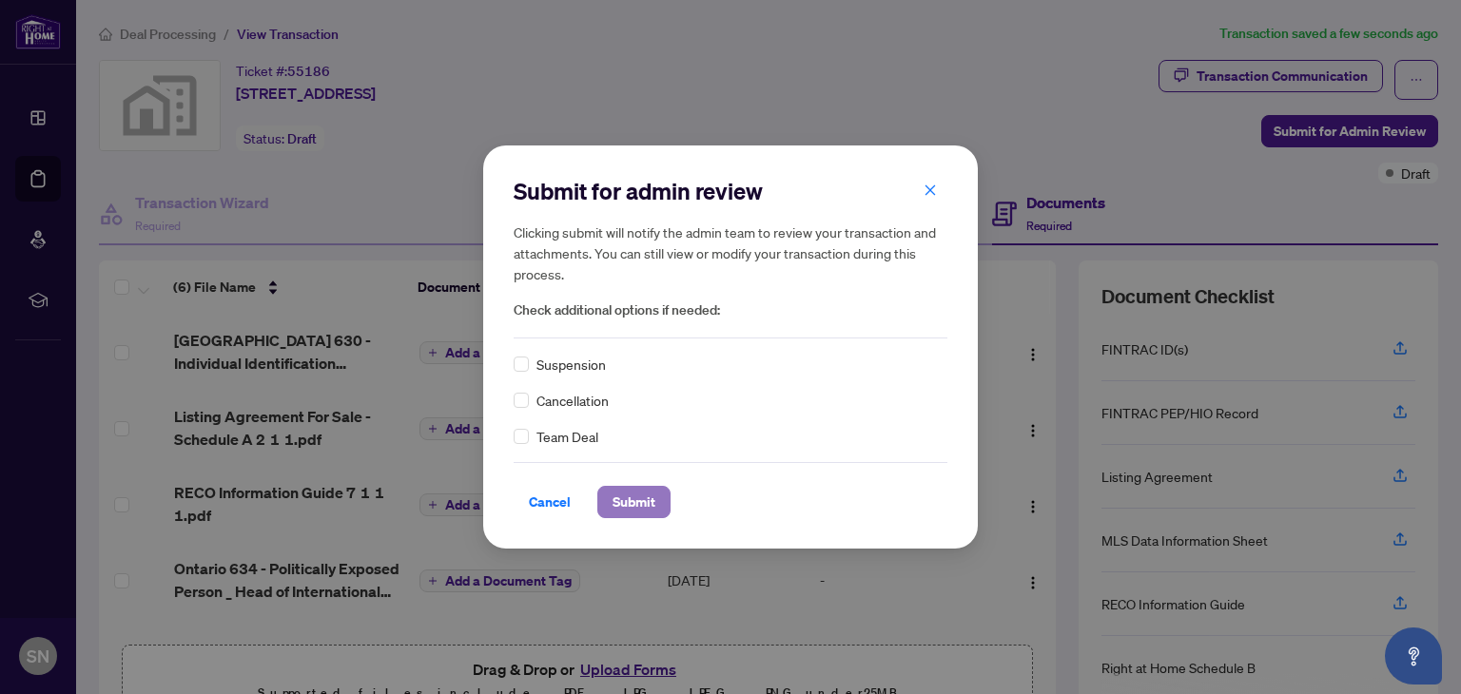
click at [641, 511] on span "Submit" at bounding box center [634, 502] width 43 height 30
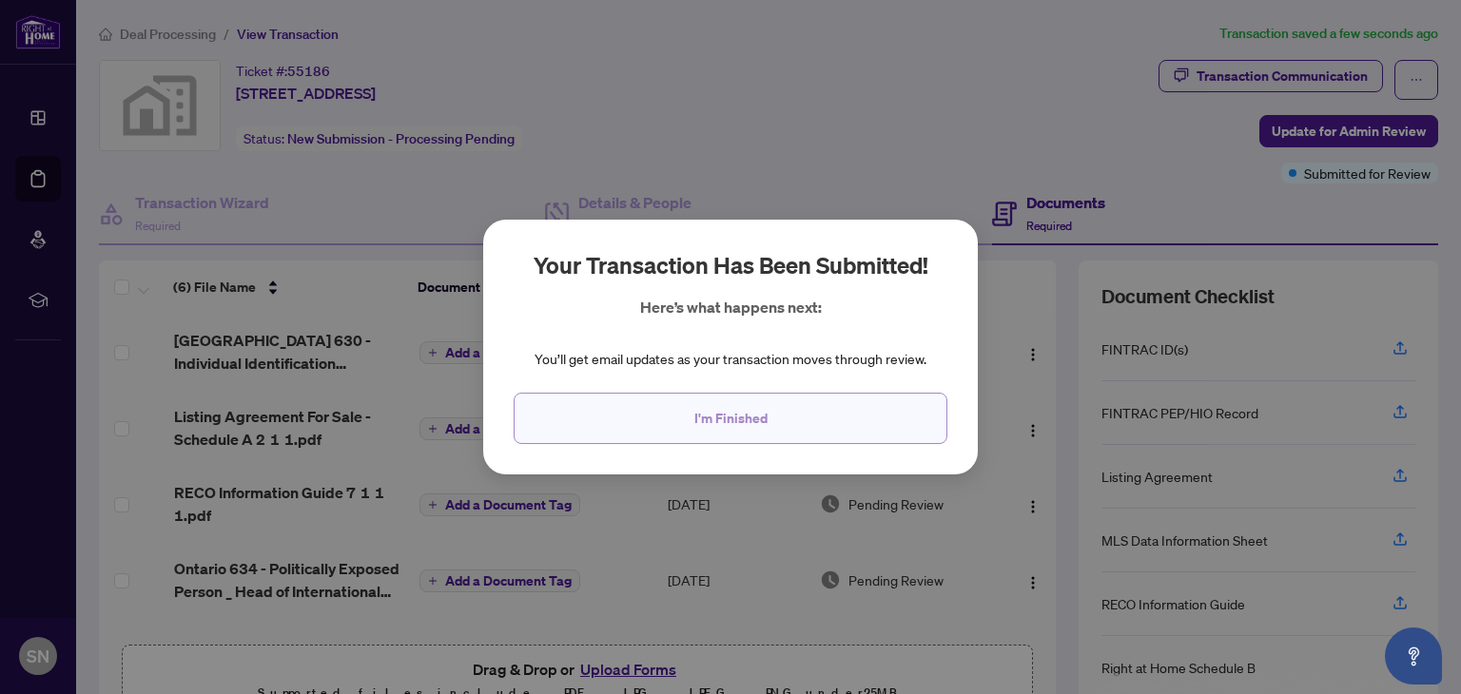
click at [723, 420] on span "I'm Finished" at bounding box center [730, 418] width 73 height 30
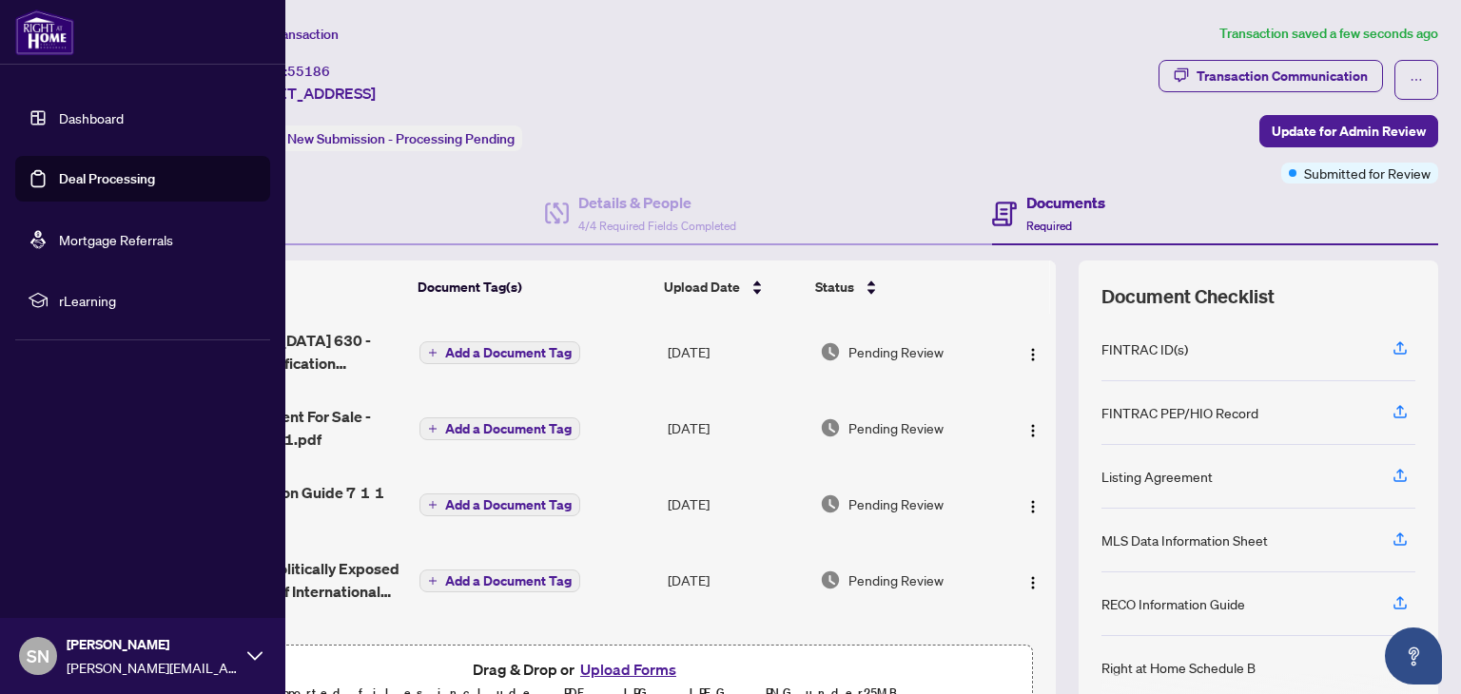
click at [81, 122] on link "Dashboard" at bounding box center [91, 117] width 65 height 17
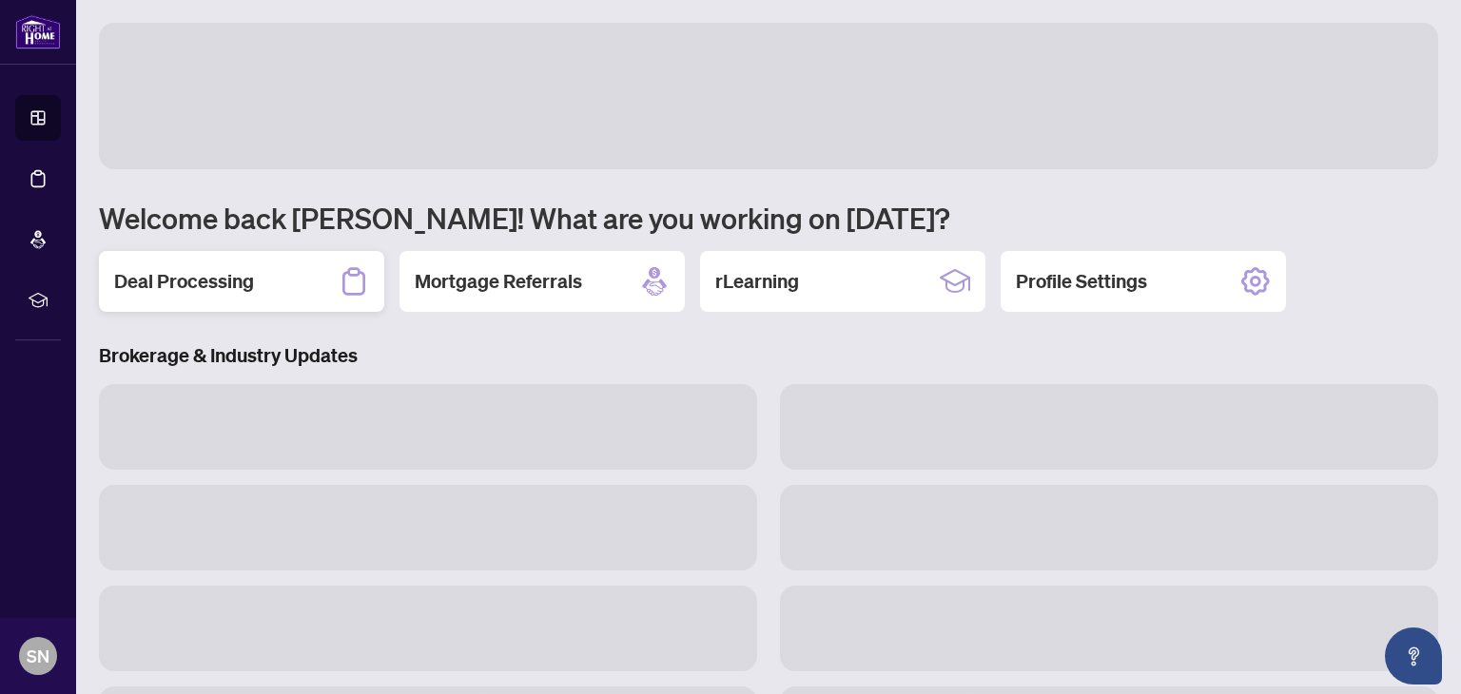
click at [278, 282] on div "Deal Processing" at bounding box center [241, 281] width 285 height 61
